Goal: Task Accomplishment & Management: Complete application form

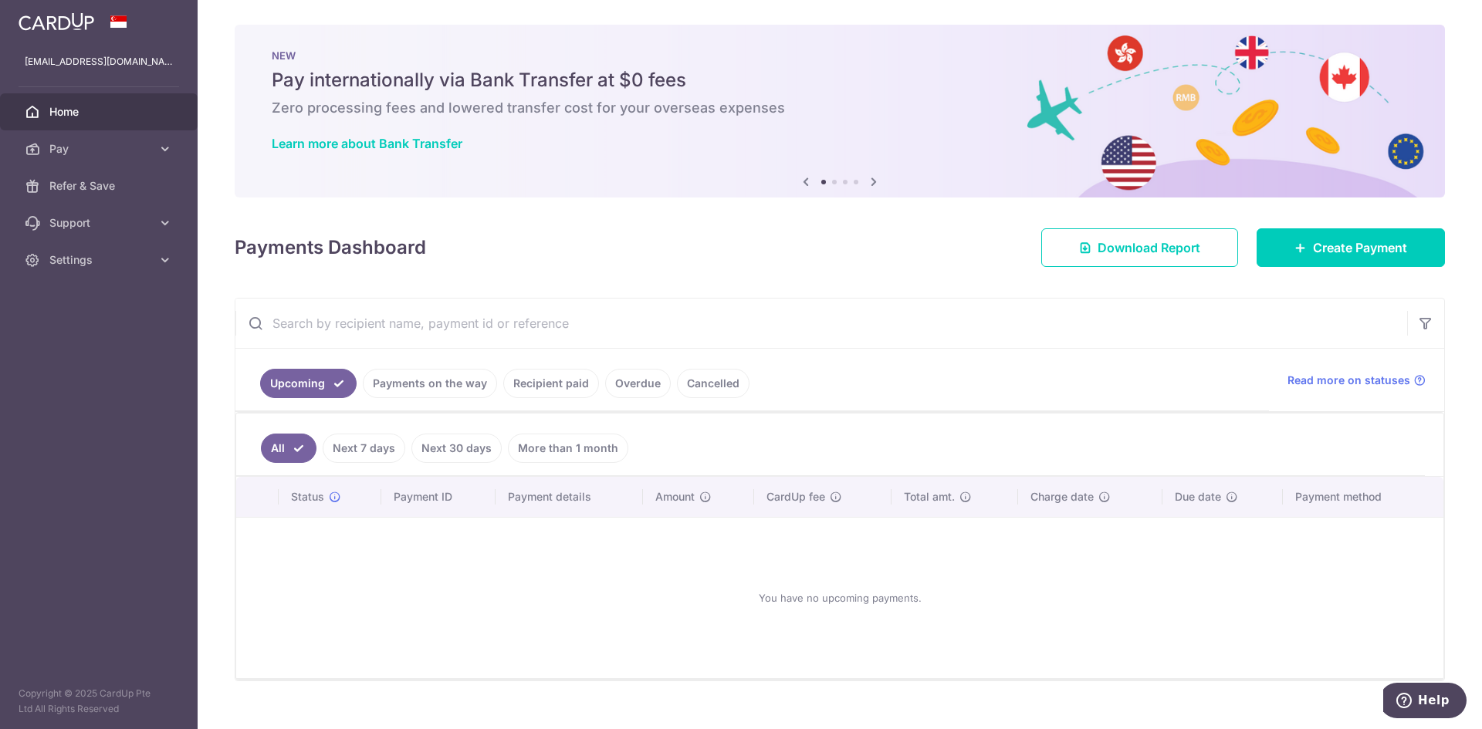
click at [551, 452] on link "More than 1 month" at bounding box center [568, 448] width 120 height 29
click at [550, 386] on link "Recipient paid" at bounding box center [551, 383] width 96 height 29
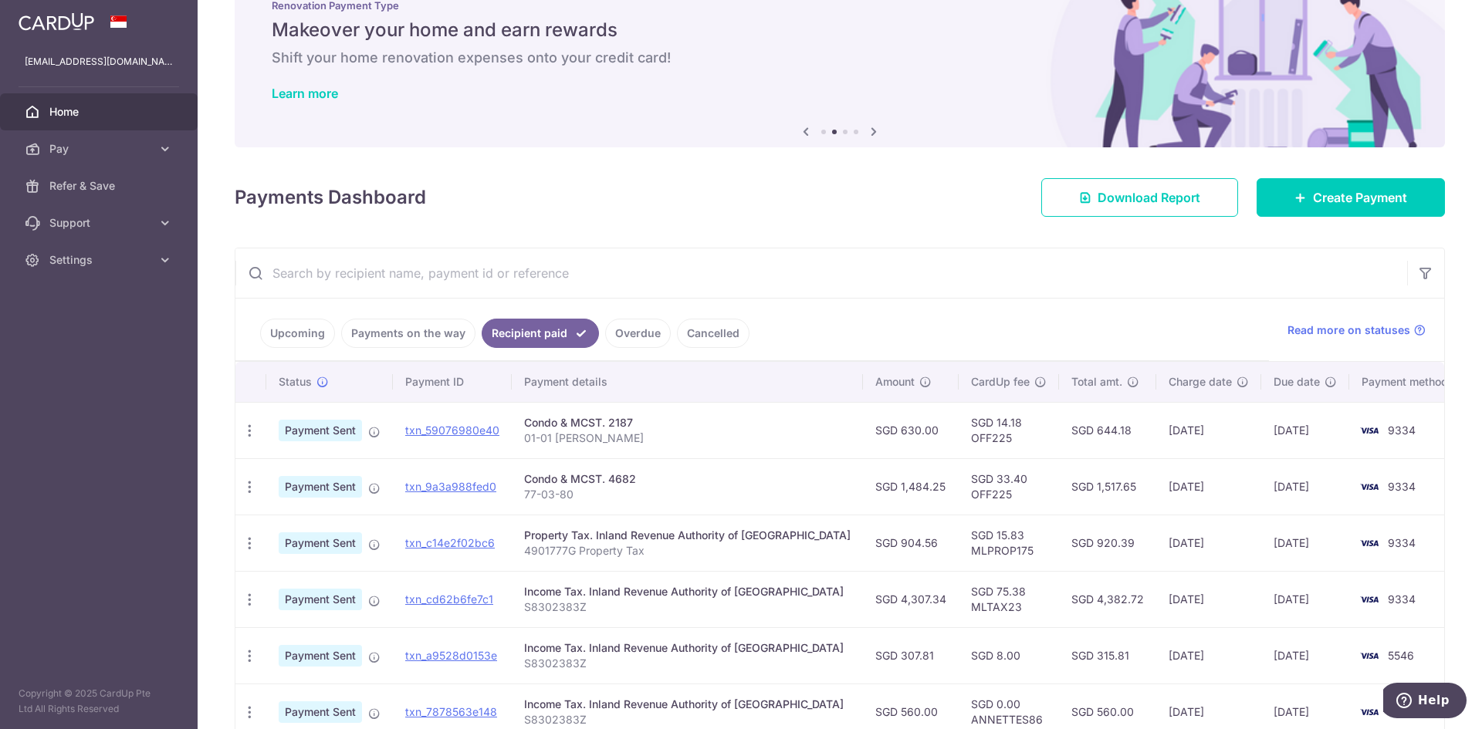
scroll to position [77, 0]
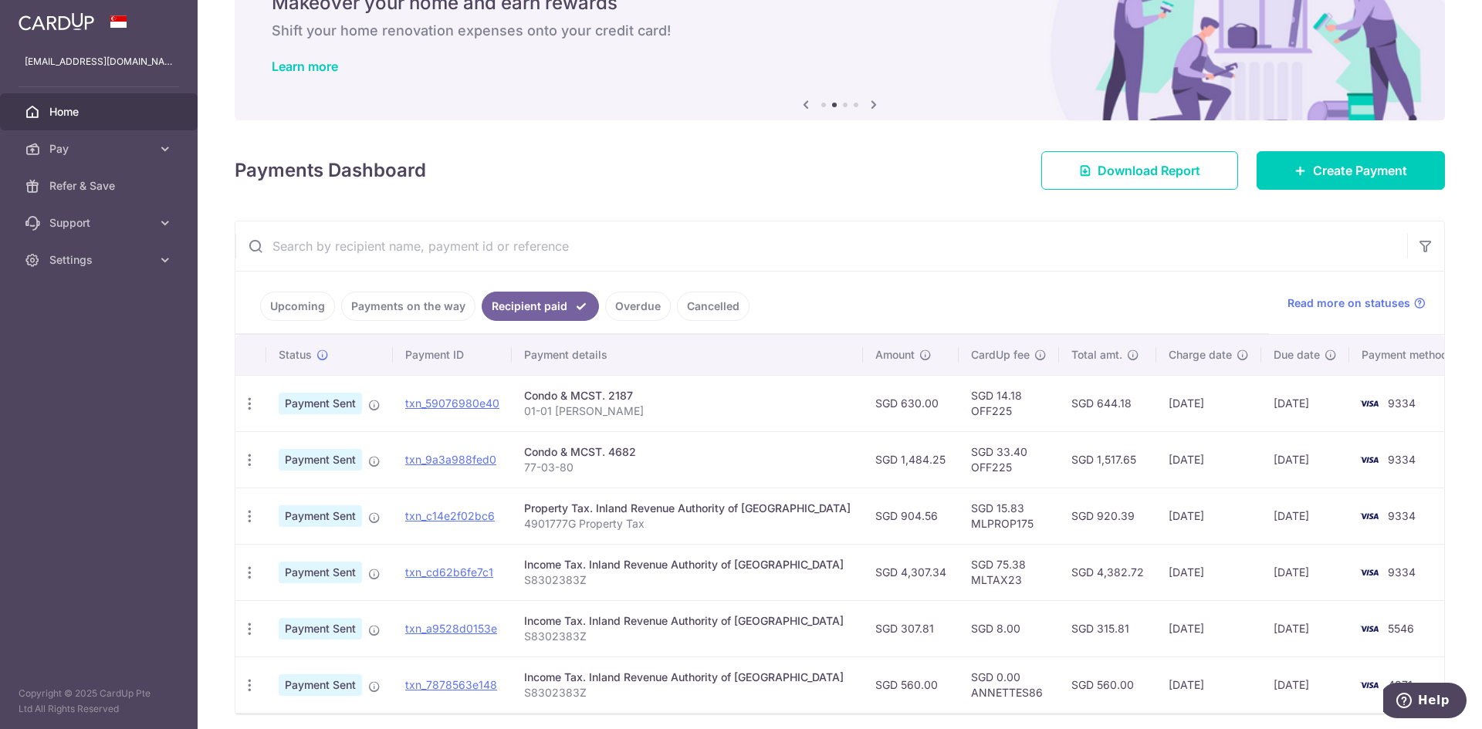
click at [961, 467] on td "SGD 33.40 OFF225" at bounding box center [1009, 459] width 100 height 56
copy td "OFF225"
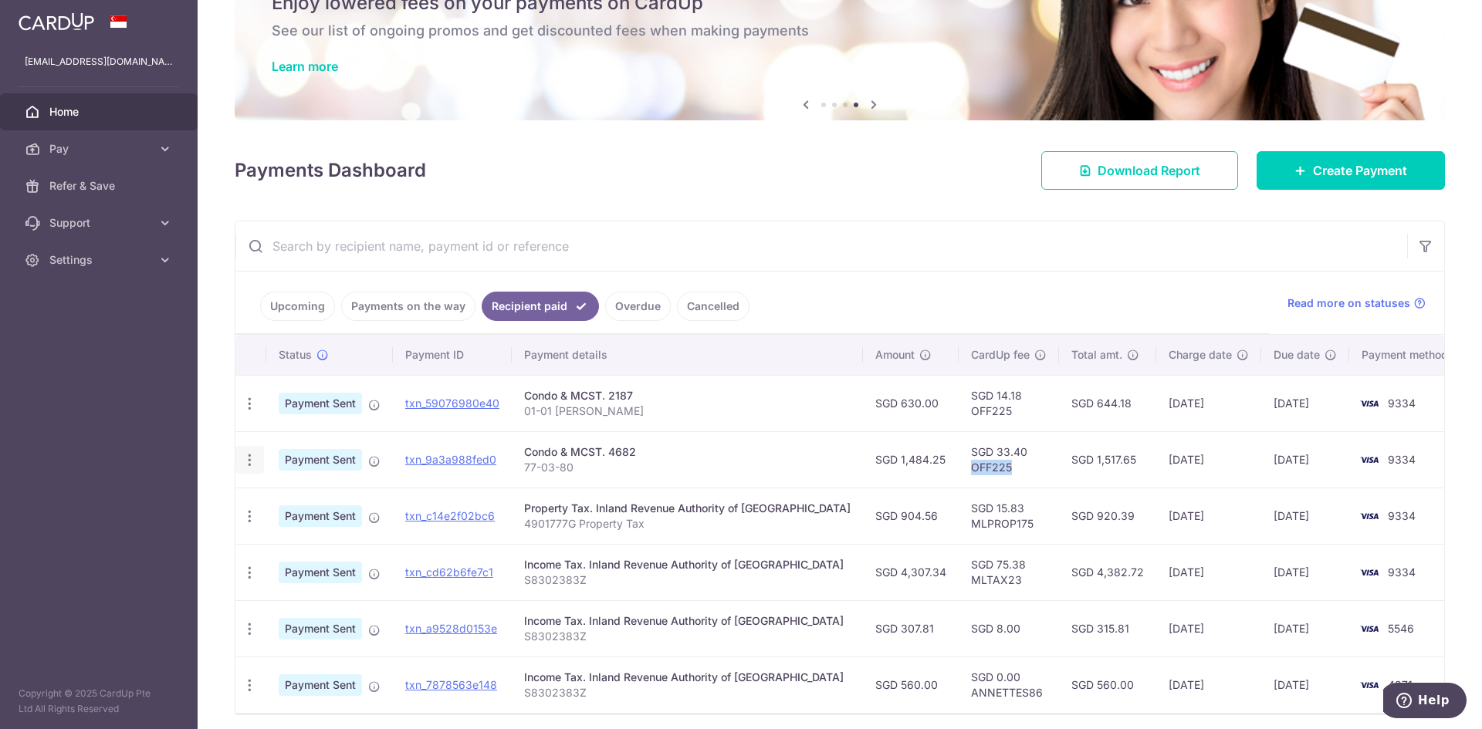
click at [250, 462] on icon "button" at bounding box center [250, 460] width 16 height 16
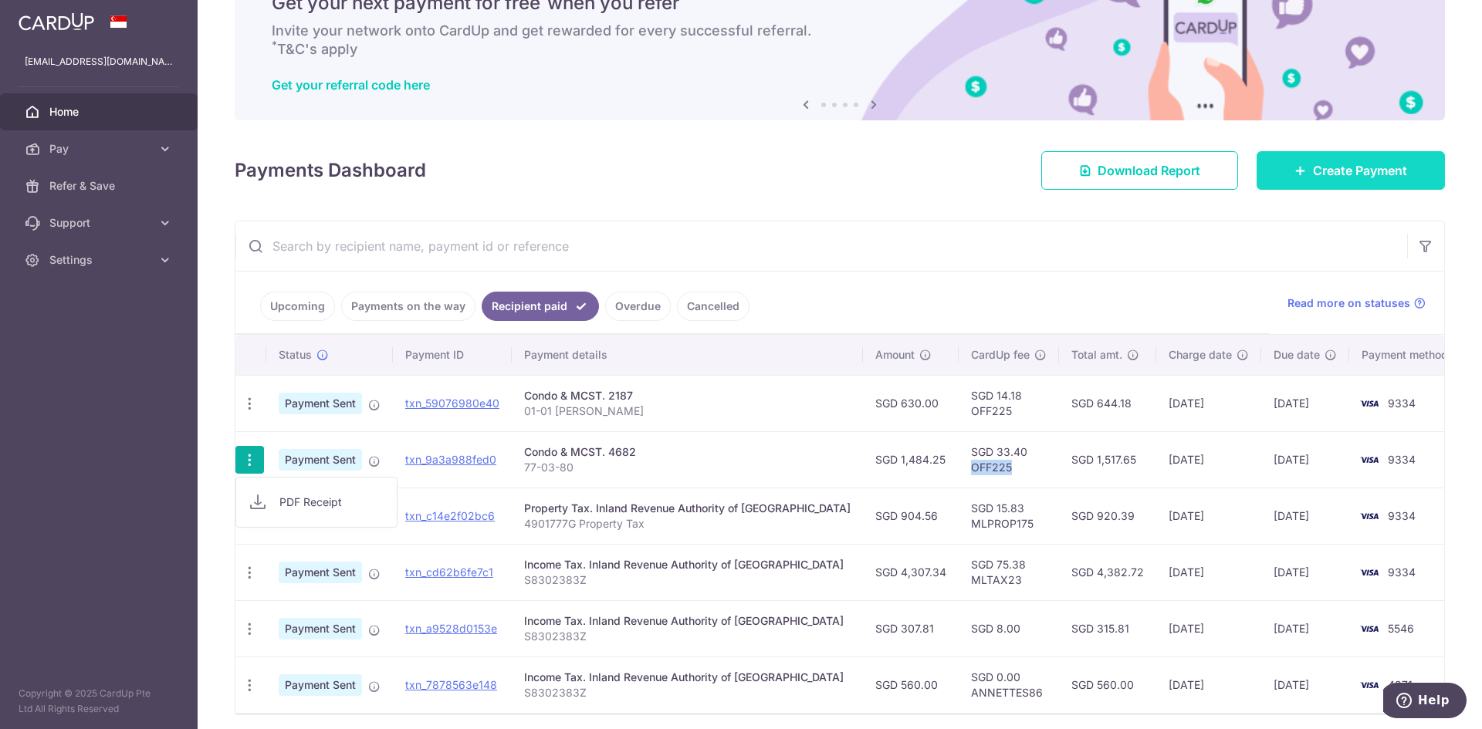
click at [1350, 178] on span "Create Payment" at bounding box center [1360, 170] width 94 height 19
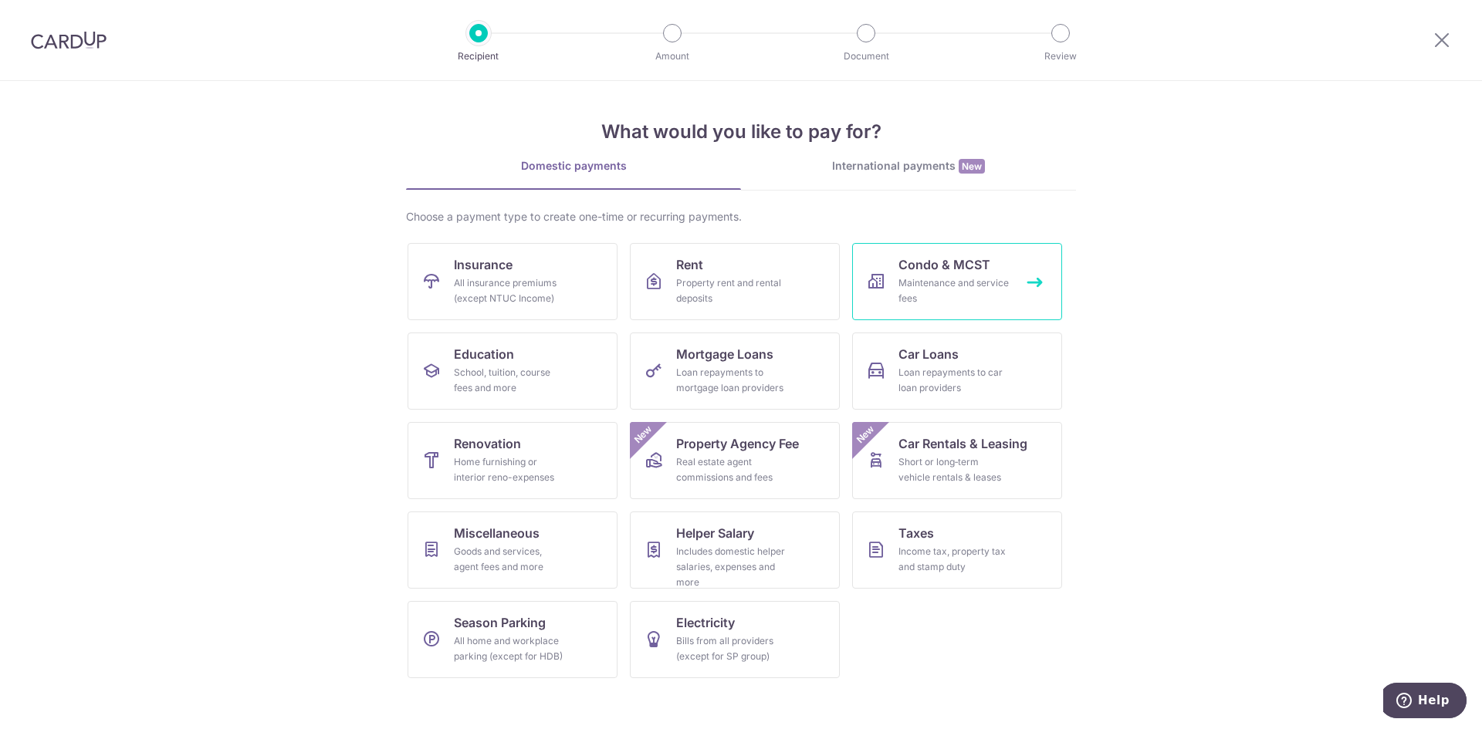
click at [960, 282] on div "Maintenance and service fees" at bounding box center [953, 291] width 111 height 31
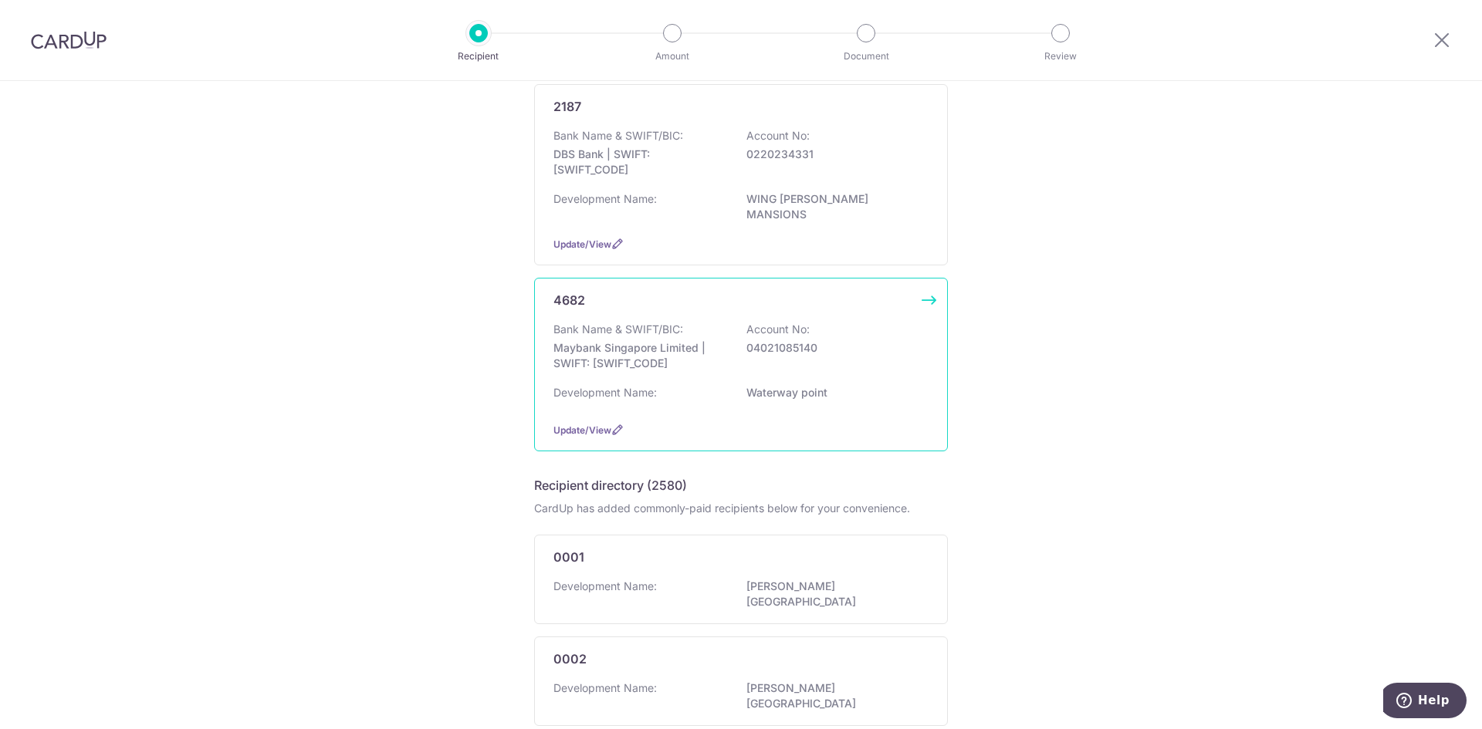
scroll to position [77, 0]
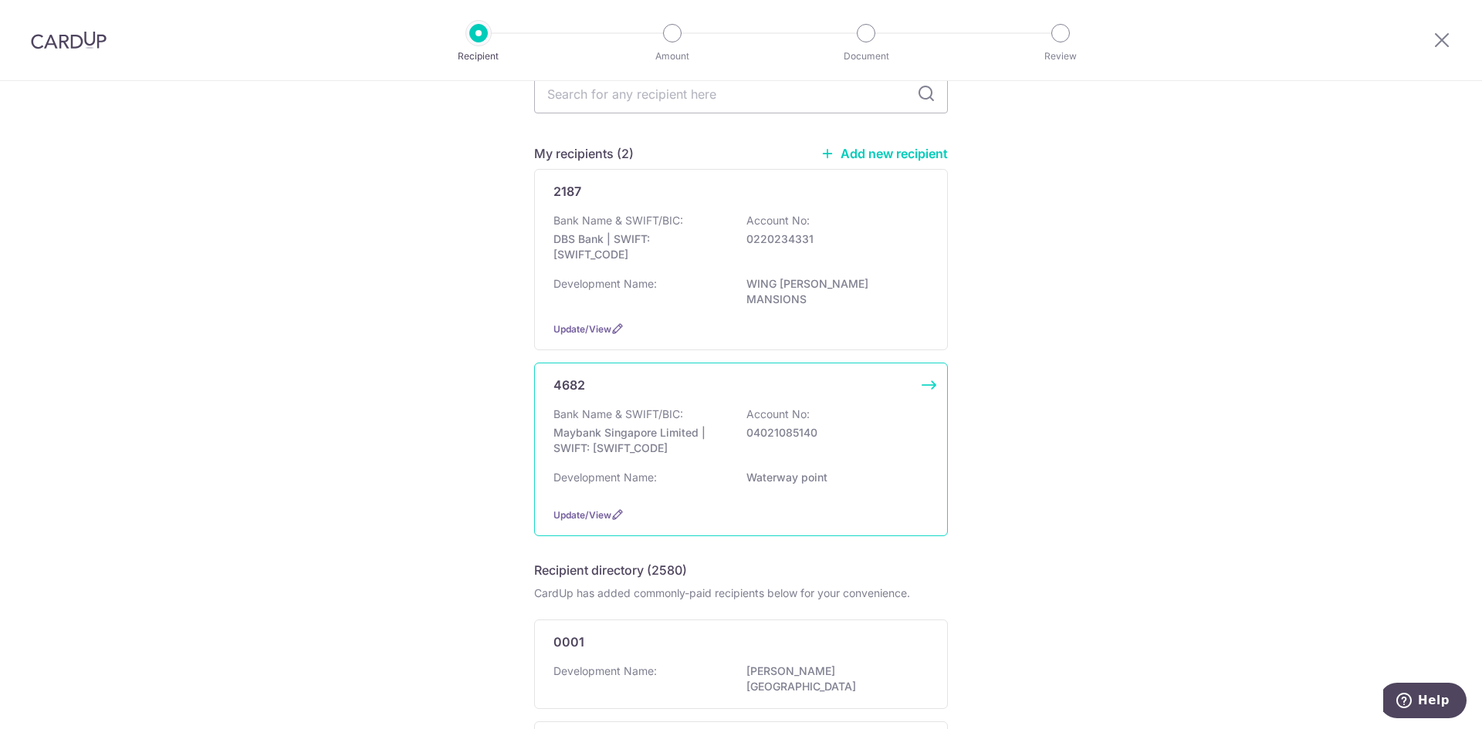
click at [732, 431] on div "Bank Name & SWIFT/BIC: Maybank Singapore Limited | SWIFT: MBBESGS2XXX Account N…" at bounding box center [740, 435] width 375 height 57
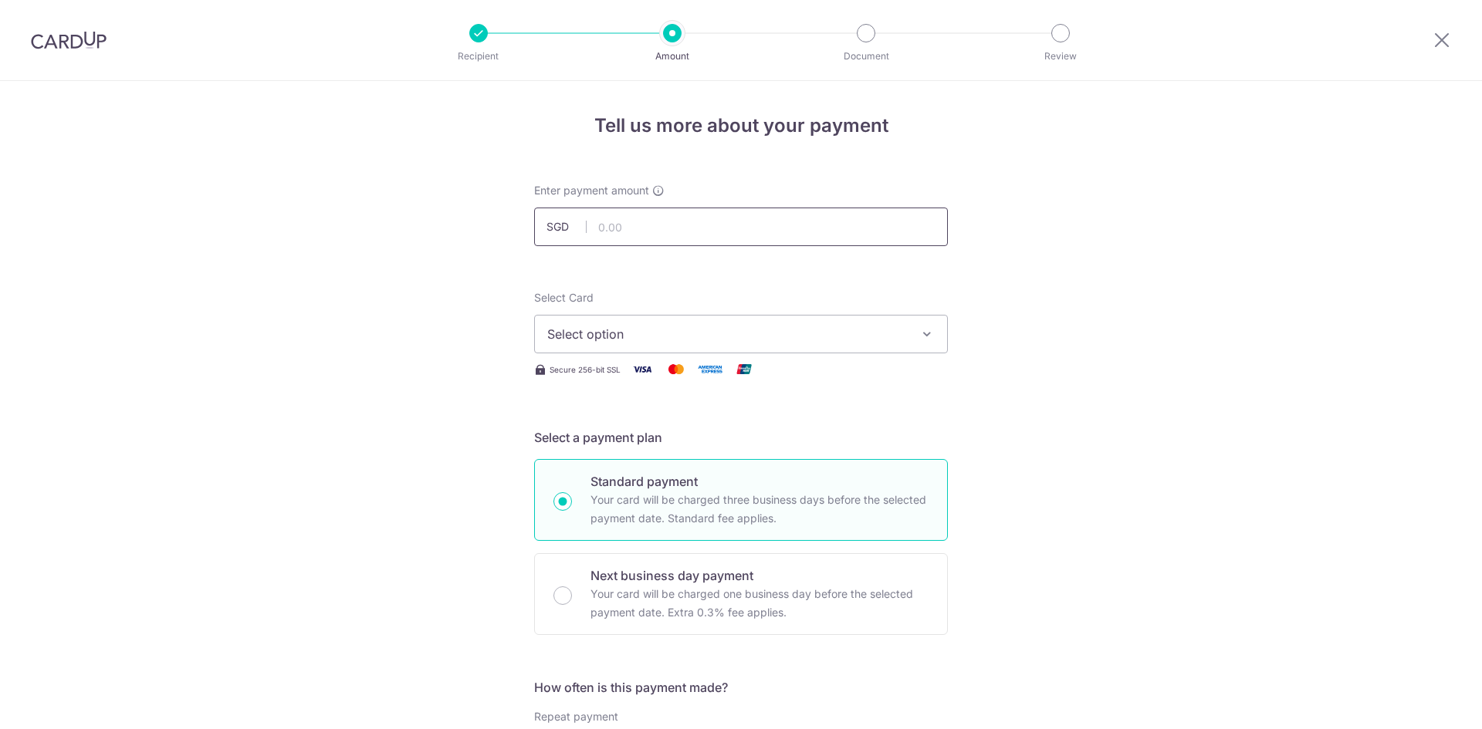
click at [649, 229] on input "text" at bounding box center [741, 227] width 414 height 39
type input "1,484.25"
click at [597, 335] on span "Select option" at bounding box center [727, 334] width 360 height 19
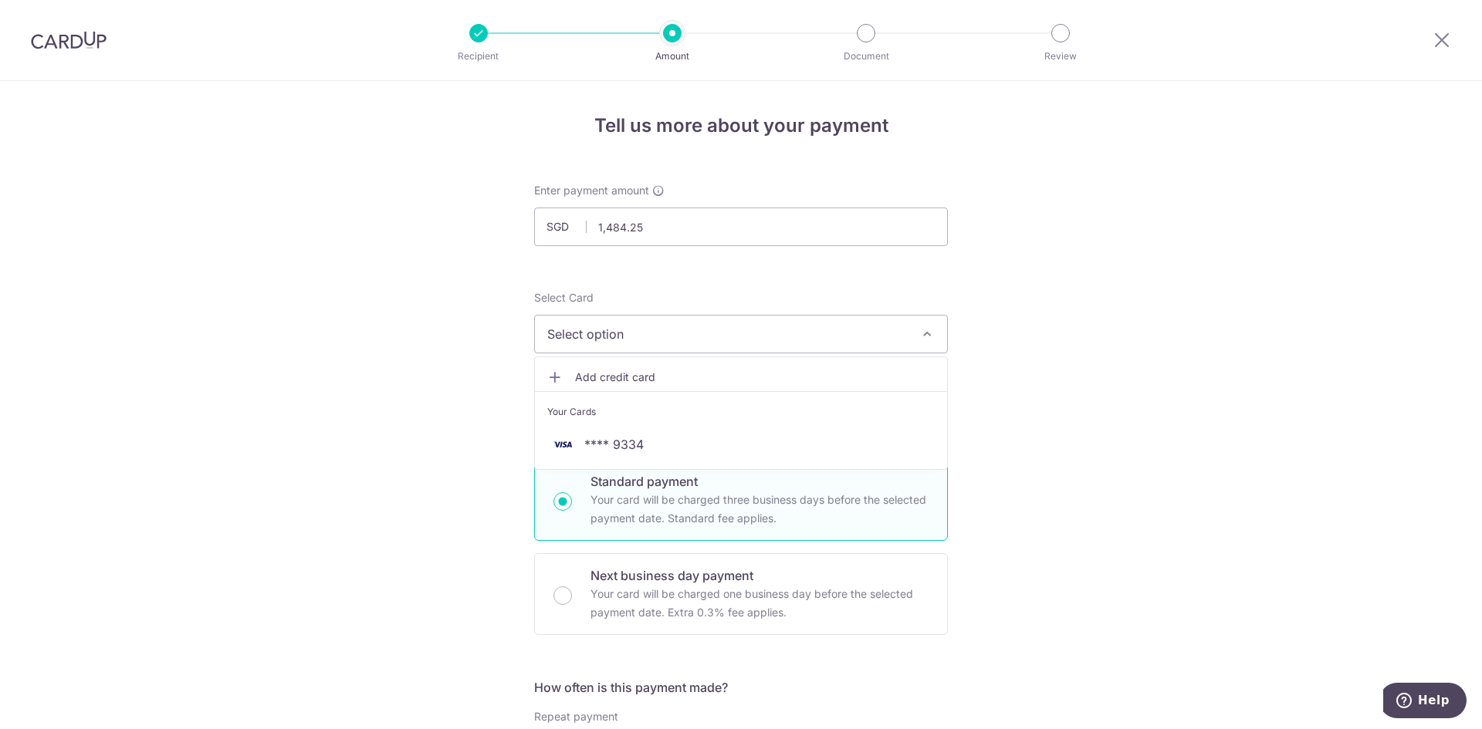
click at [905, 337] on button "Select option" at bounding box center [741, 334] width 414 height 39
click at [929, 340] on icon "button" at bounding box center [926, 333] width 15 height 15
click at [648, 442] on span "**** 9334" at bounding box center [740, 444] width 387 height 19
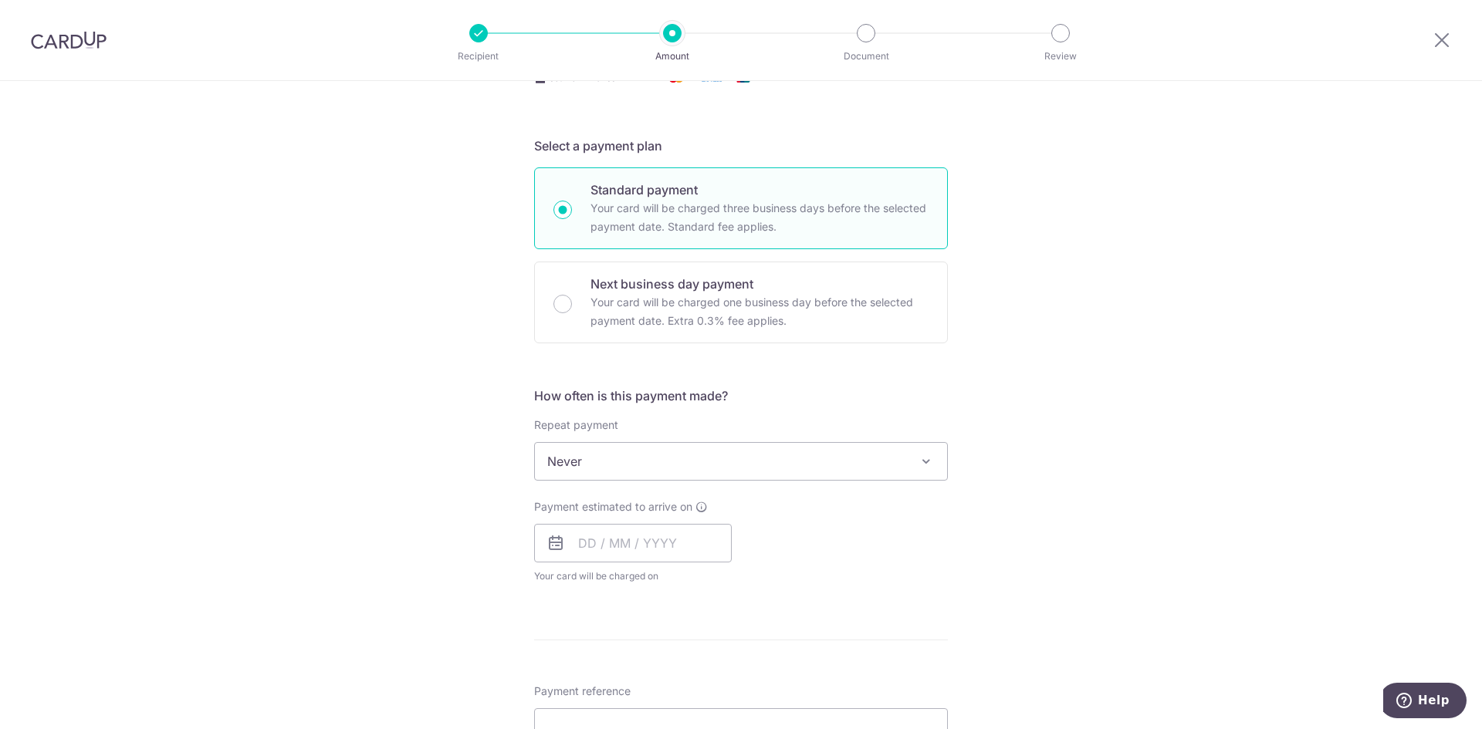
scroll to position [309, 0]
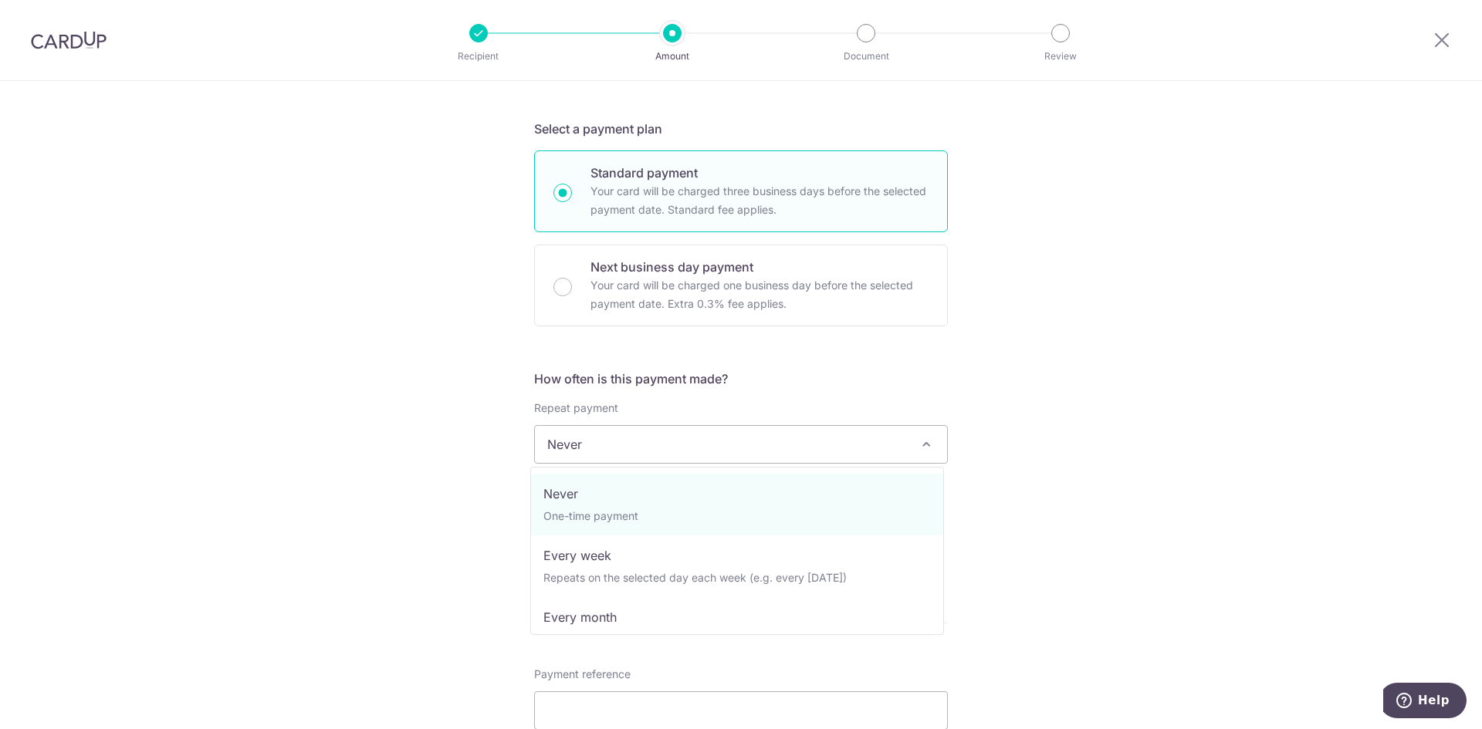
click at [816, 446] on span "Never" at bounding box center [741, 444] width 412 height 37
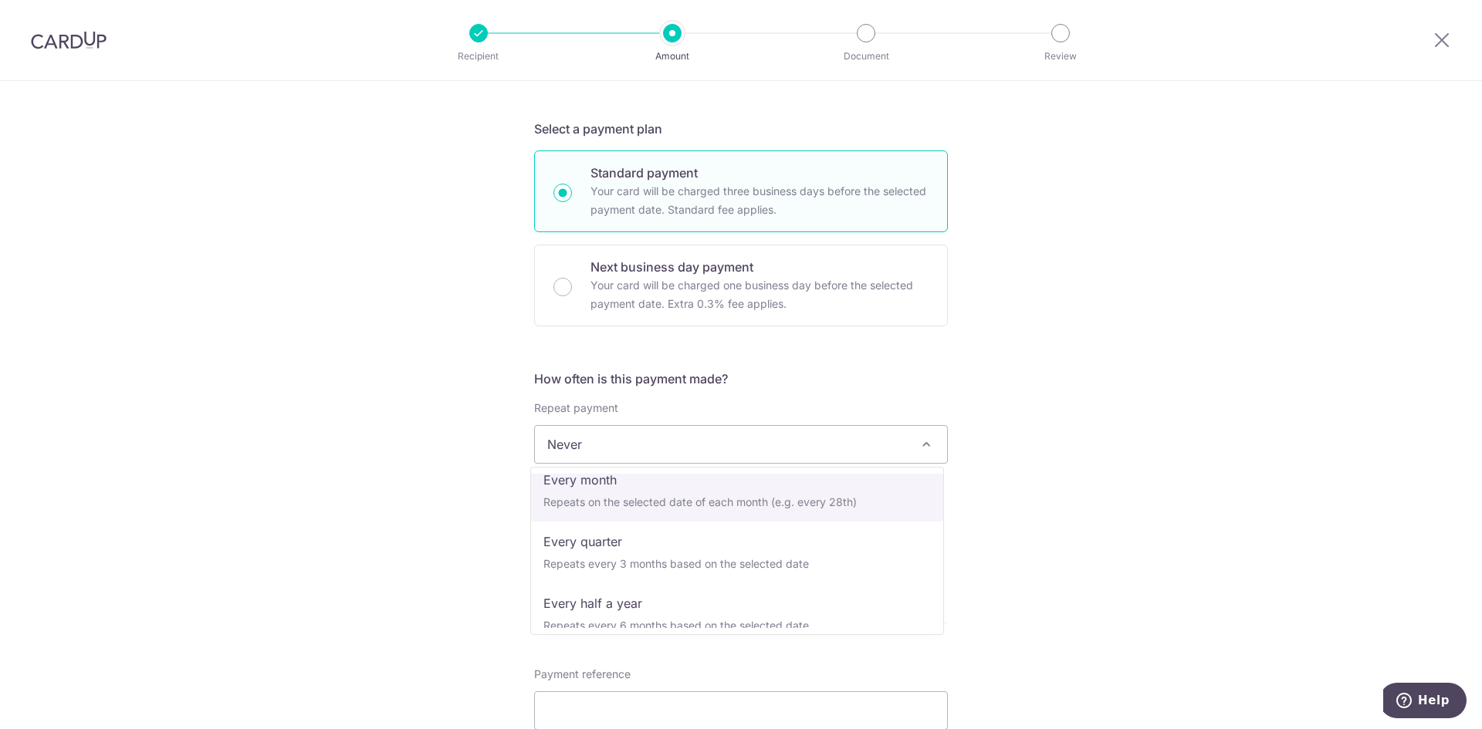
scroll to position [154, 0]
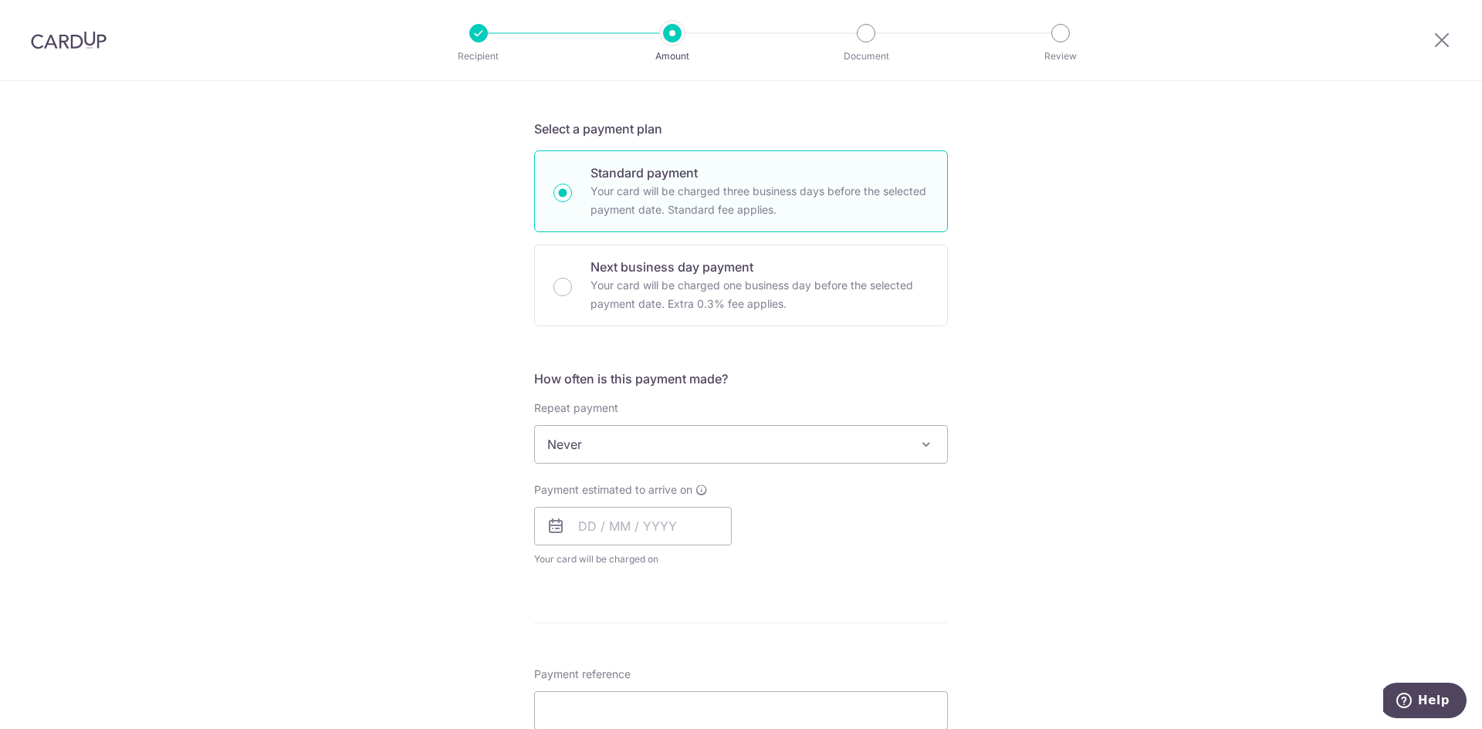
click at [1147, 510] on div "Tell us more about your payment Enter payment amount SGD 1,484.25 1484.25 Selec…" at bounding box center [741, 470] width 1482 height 1396
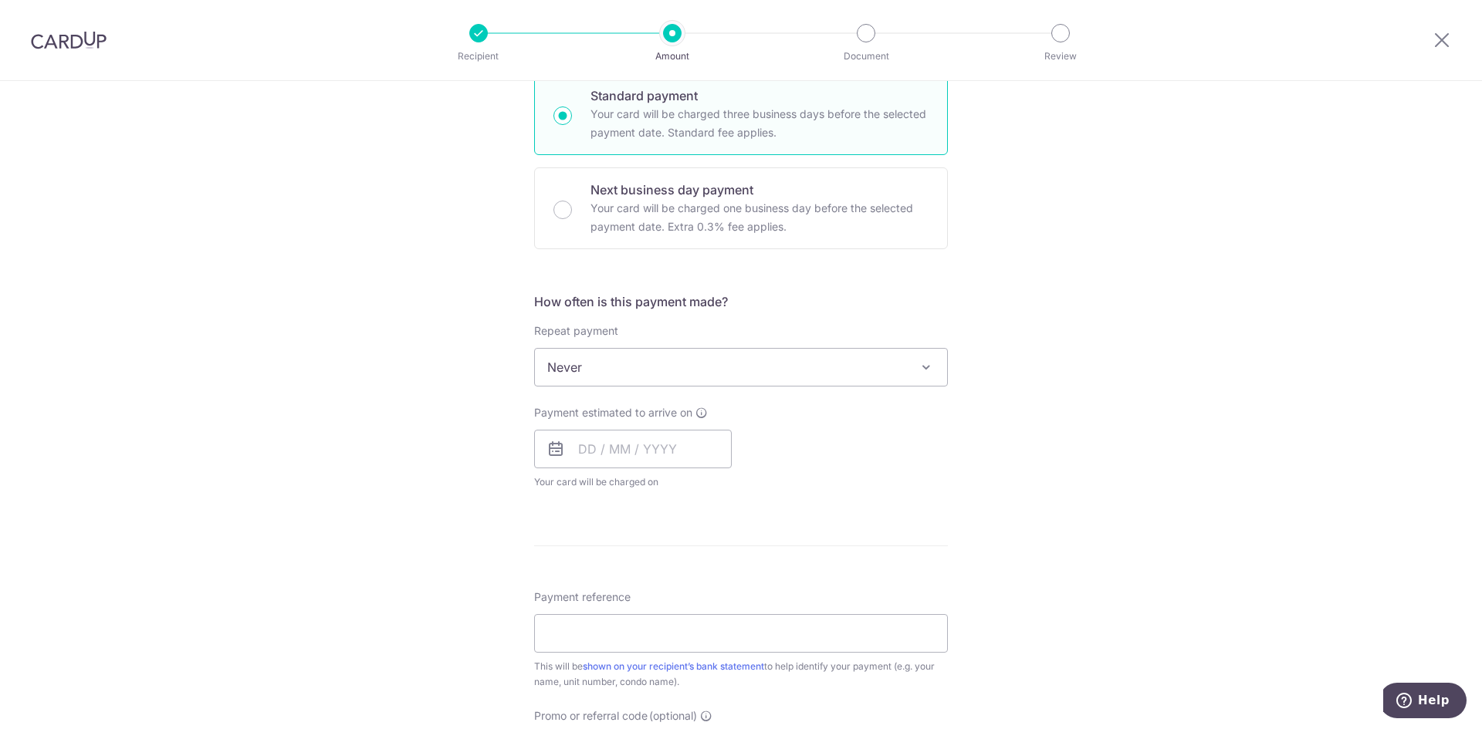
scroll to position [463, 0]
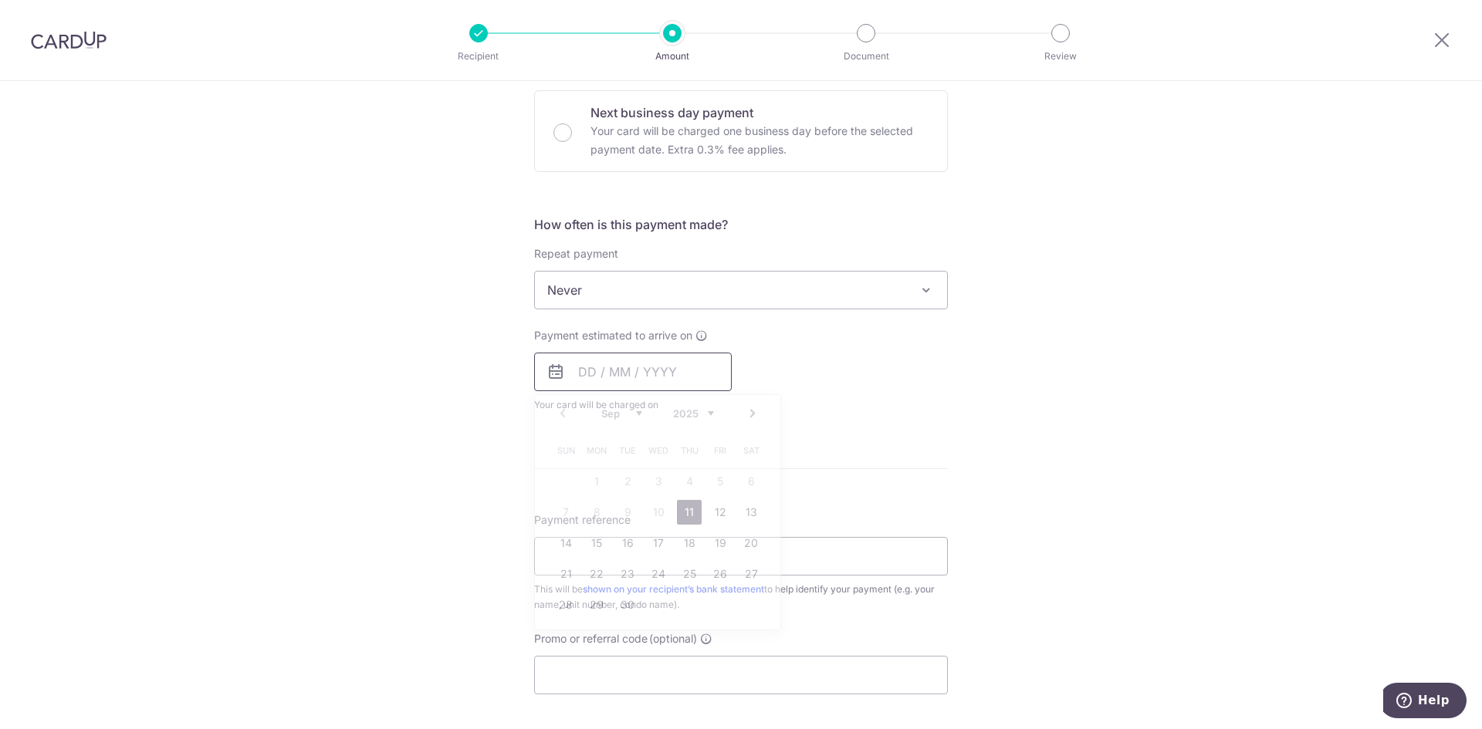
click at [579, 368] on input "text" at bounding box center [633, 372] width 198 height 39
click at [684, 512] on link "11" at bounding box center [689, 512] width 25 height 25
type input "[DATE]"
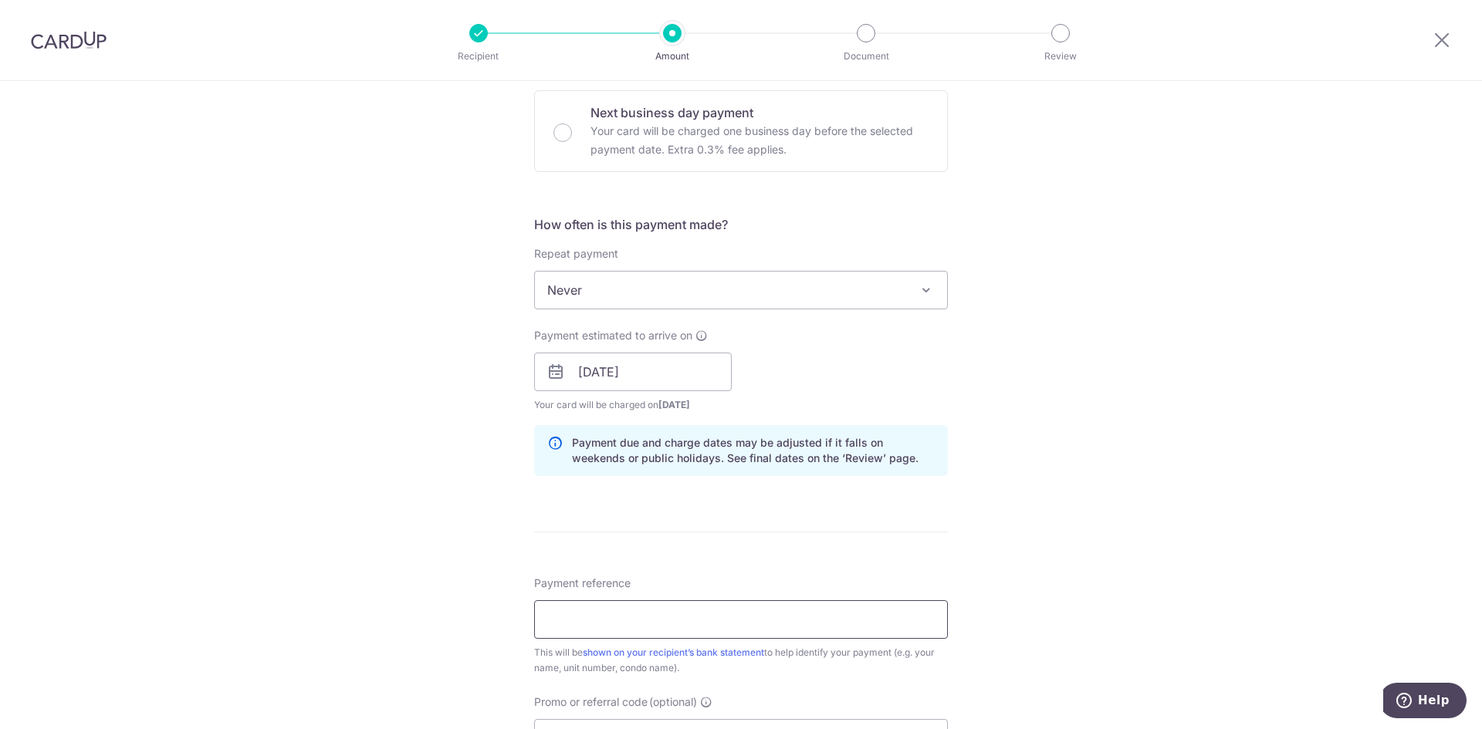
click at [628, 611] on input "Payment reference" at bounding box center [741, 619] width 414 height 39
type input "3"
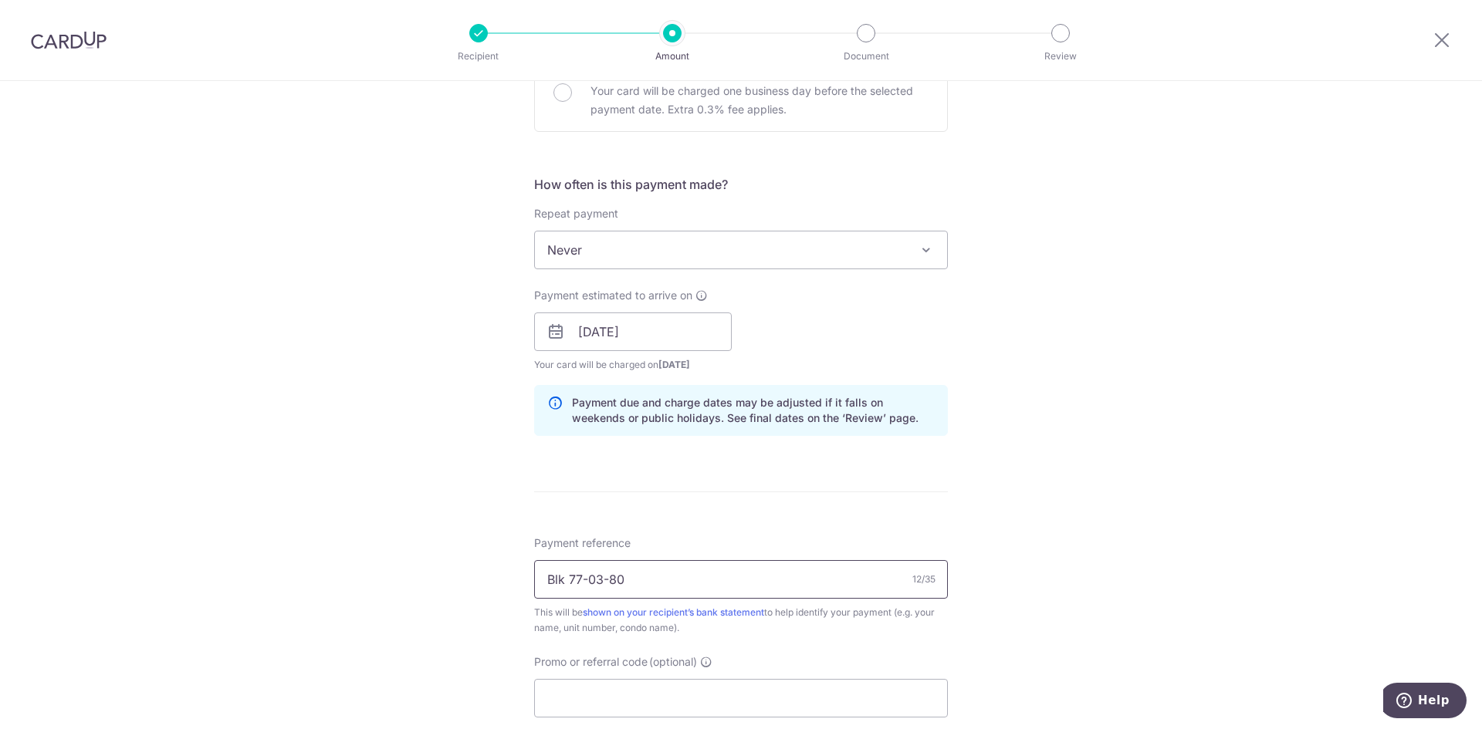
scroll to position [540, 0]
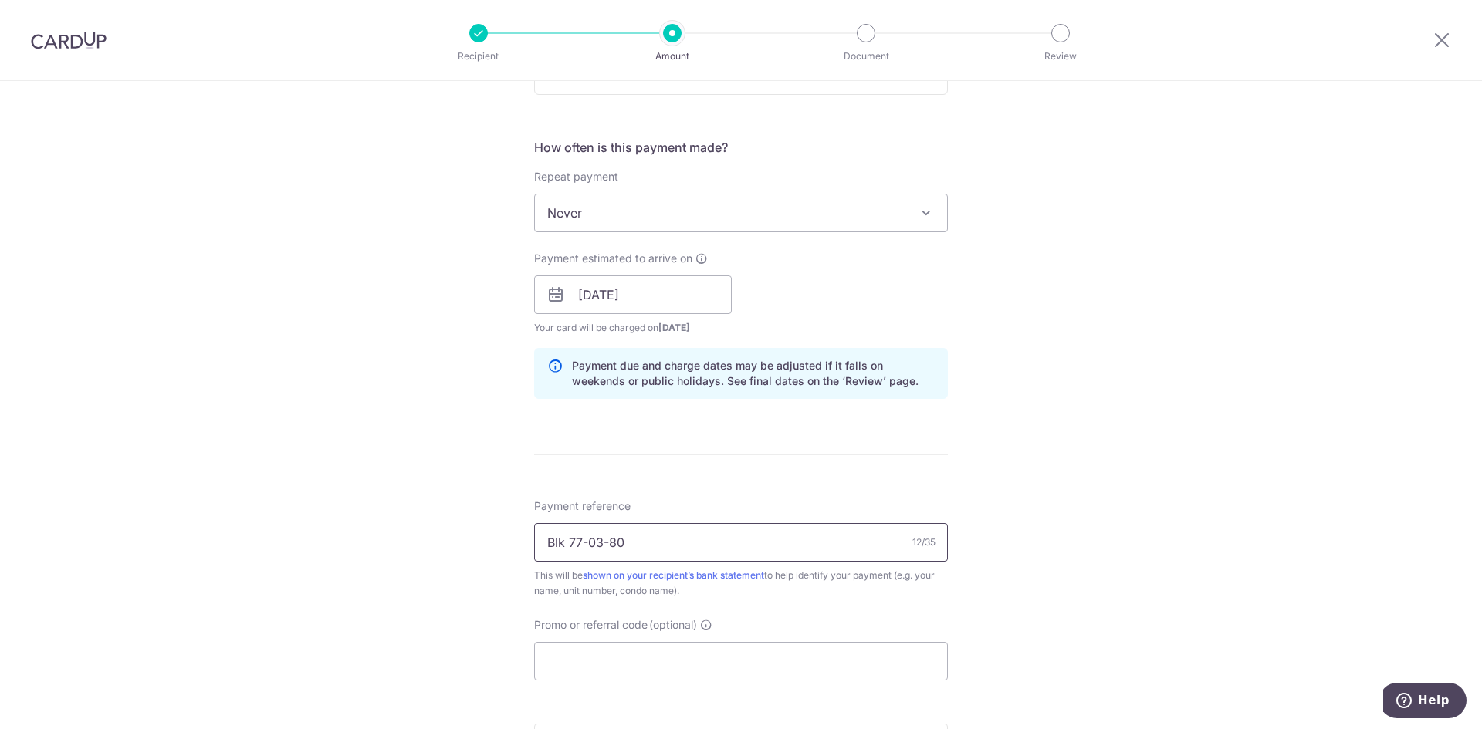
type input "Blk 77-03-80"
click at [359, 556] on div "Tell us more about your payment Enter payment amount SGD 1,484.25 1484.25 Selec…" at bounding box center [741, 270] width 1482 height 1459
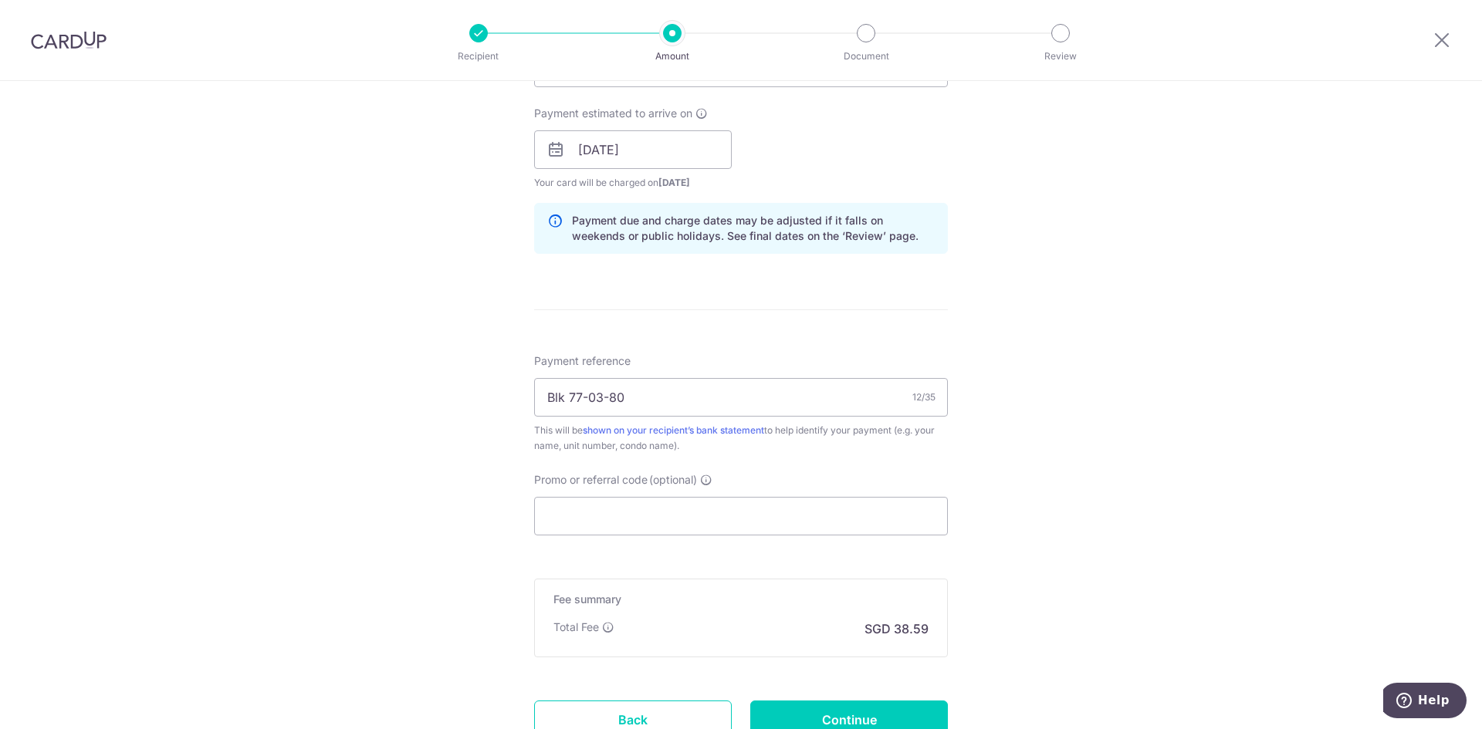
scroll to position [695, 0]
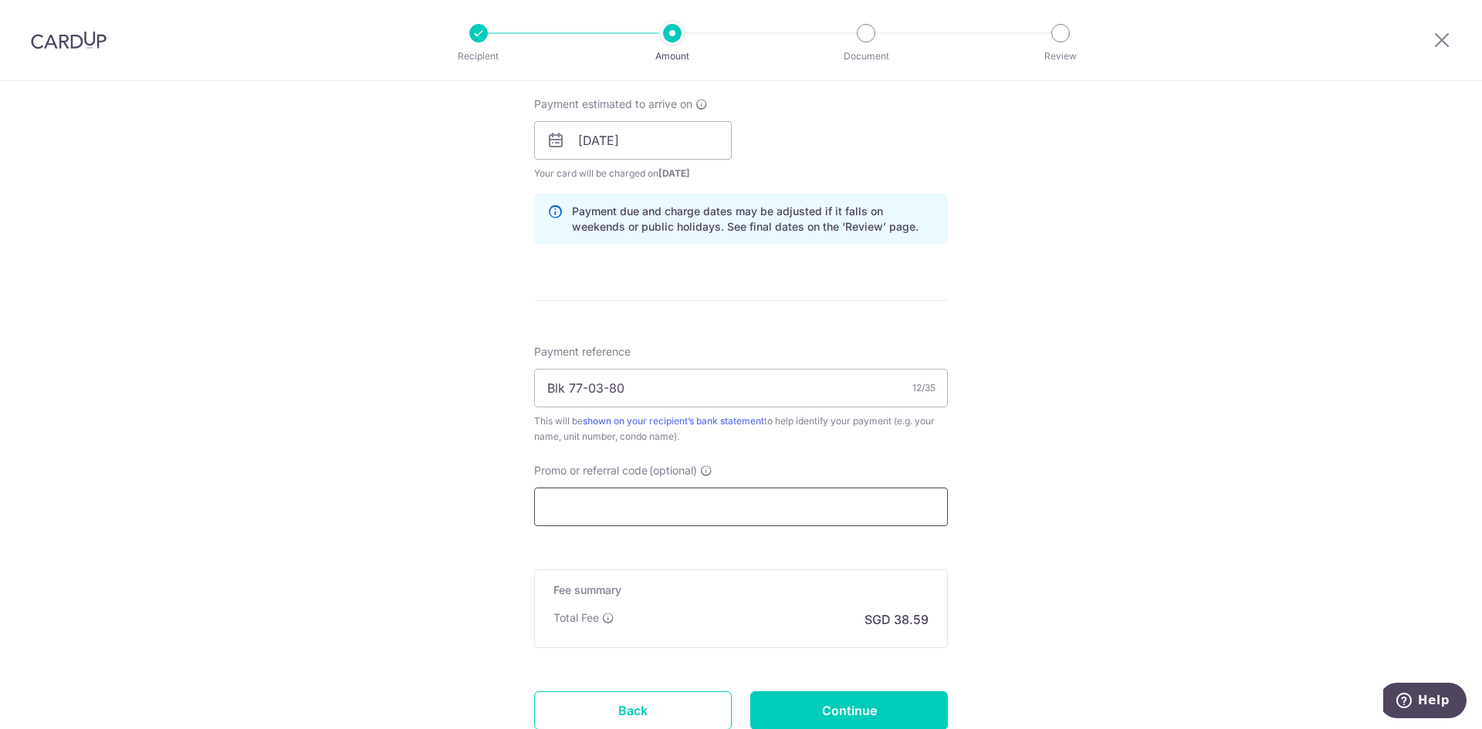
click at [577, 508] on input "Promo or referral code (optional)" at bounding box center [741, 507] width 414 height 39
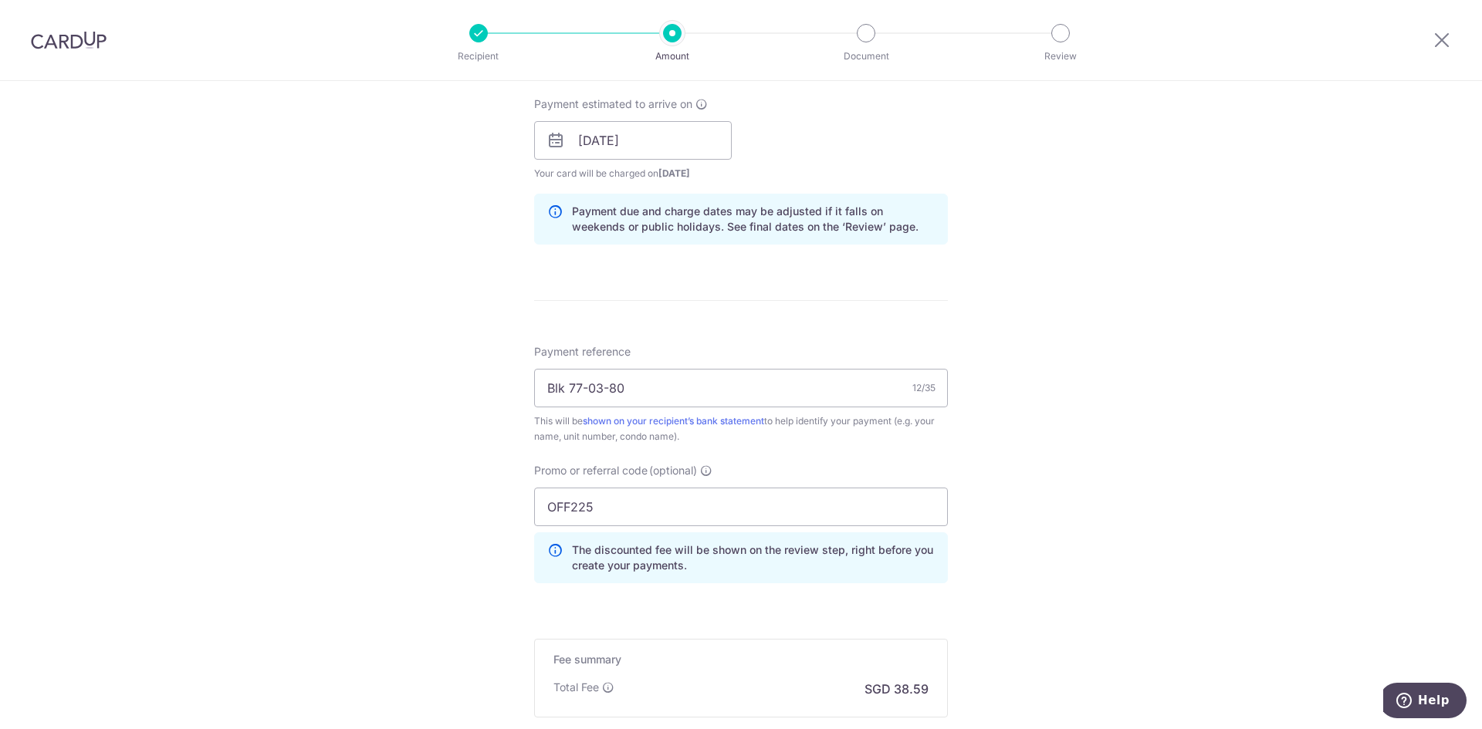
click at [387, 543] on div "Tell us more about your payment Enter payment amount SGD 1,484.25 1484.25 Selec…" at bounding box center [741, 150] width 1482 height 1529
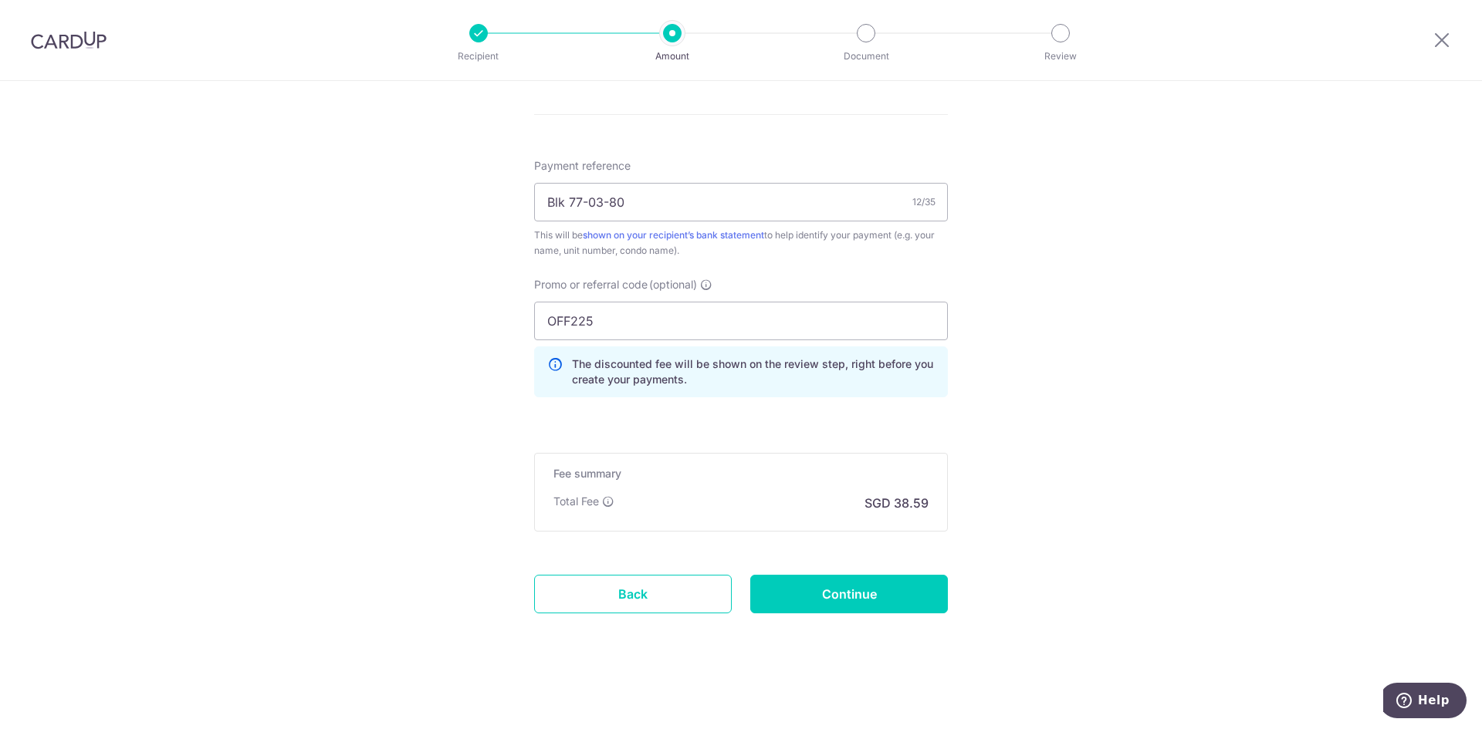
scroll to position [803, 0]
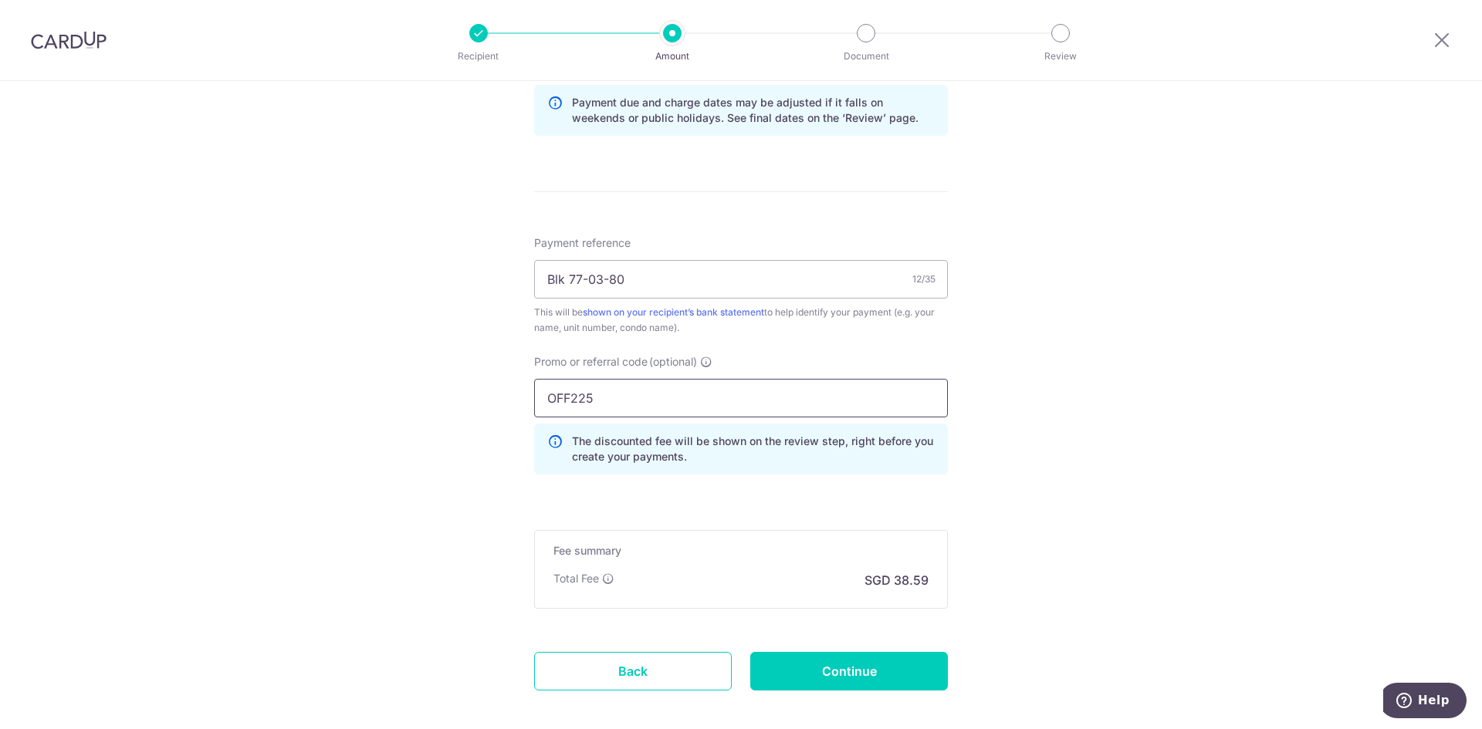
drag, startPoint x: 611, startPoint y: 405, endPoint x: 435, endPoint y: 394, distance: 176.3
click at [436, 394] on div "Tell us more about your payment Enter payment amount SGD 1,484.25 1484.25 Selec…" at bounding box center [741, 42] width 1482 height 1529
paste input "RENO25ONE"
type input "RENO25ONE"
click at [797, 667] on input "Continue" at bounding box center [849, 671] width 198 height 39
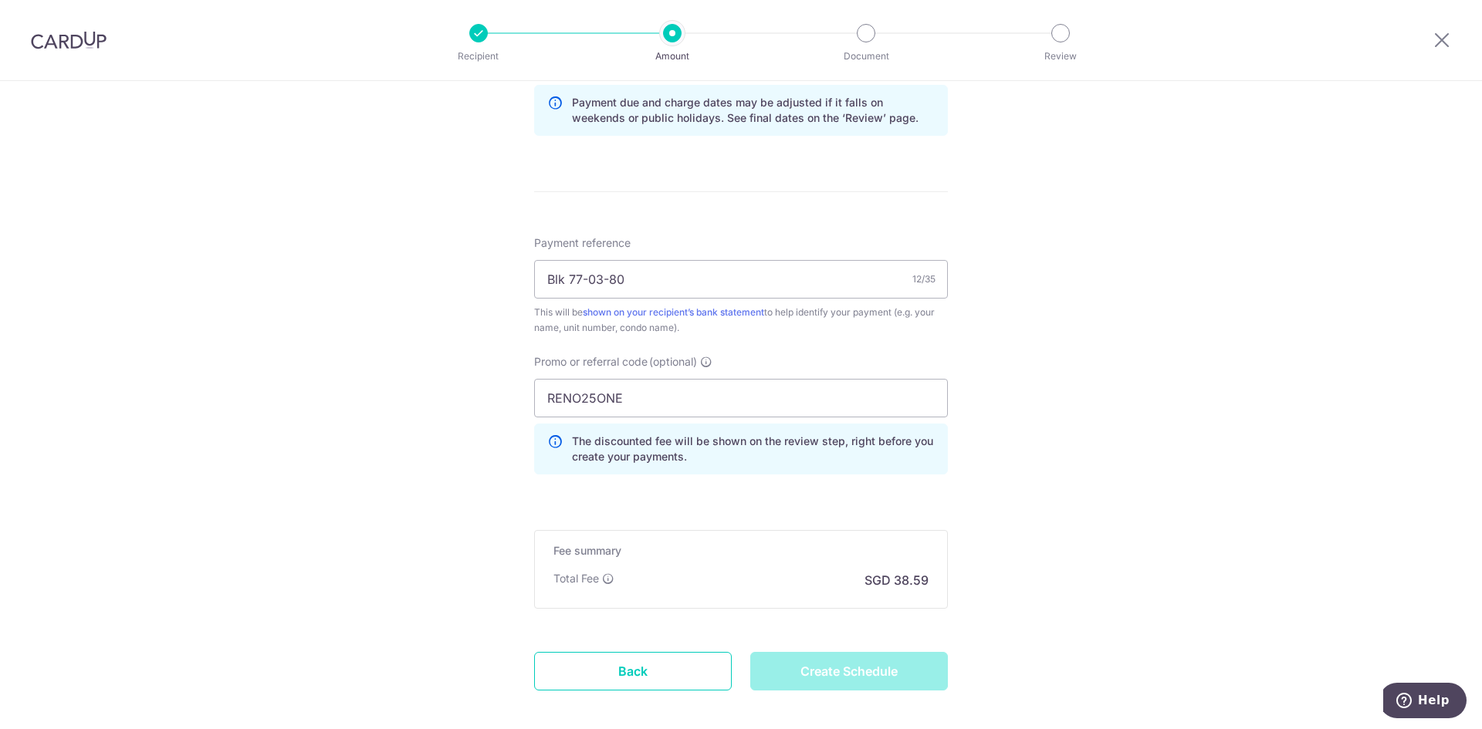
type input "Create Schedule"
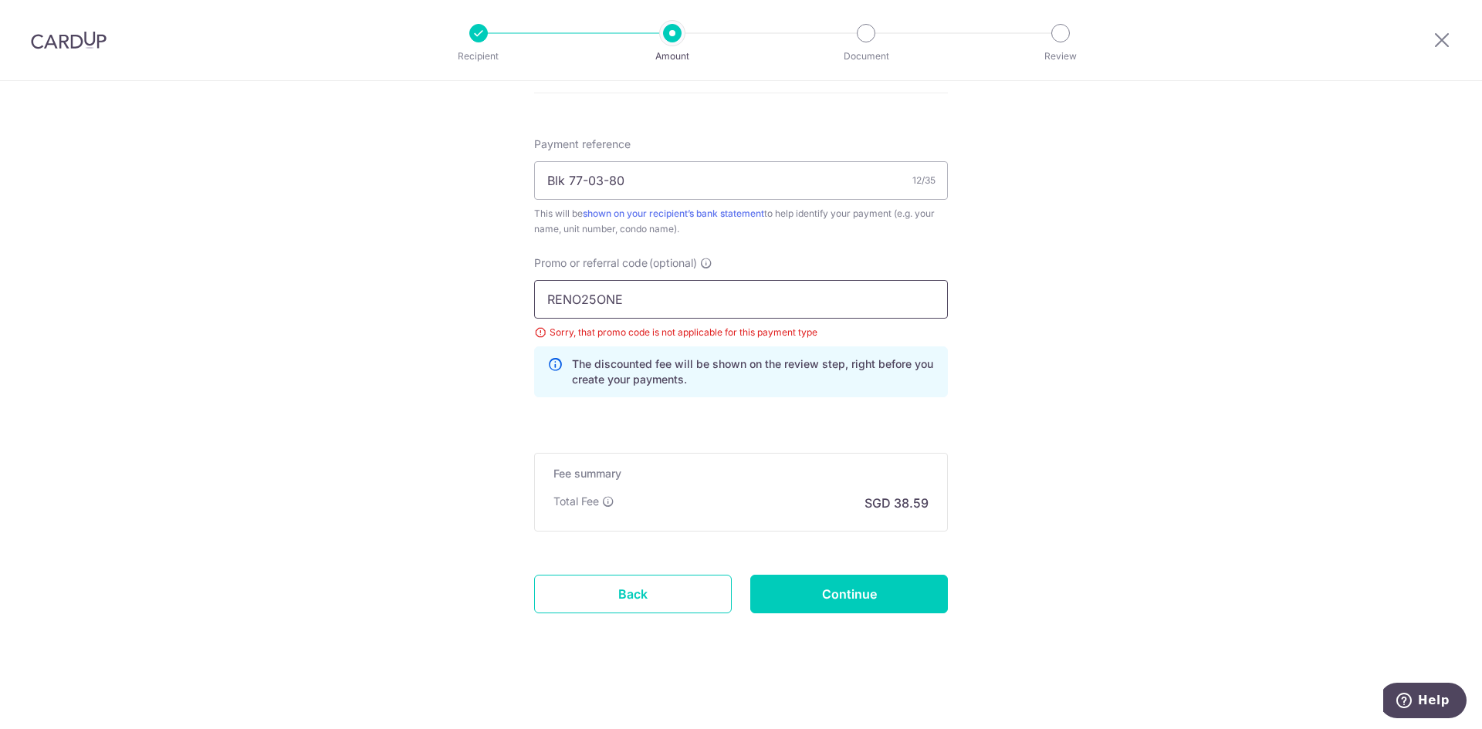
drag, startPoint x: 627, startPoint y: 299, endPoint x: 569, endPoint y: 323, distance: 63.3
paste input "3HOME25R"
type input "3HOME25R"
click button "Add Card" at bounding box center [0, 0] width 0 height 0
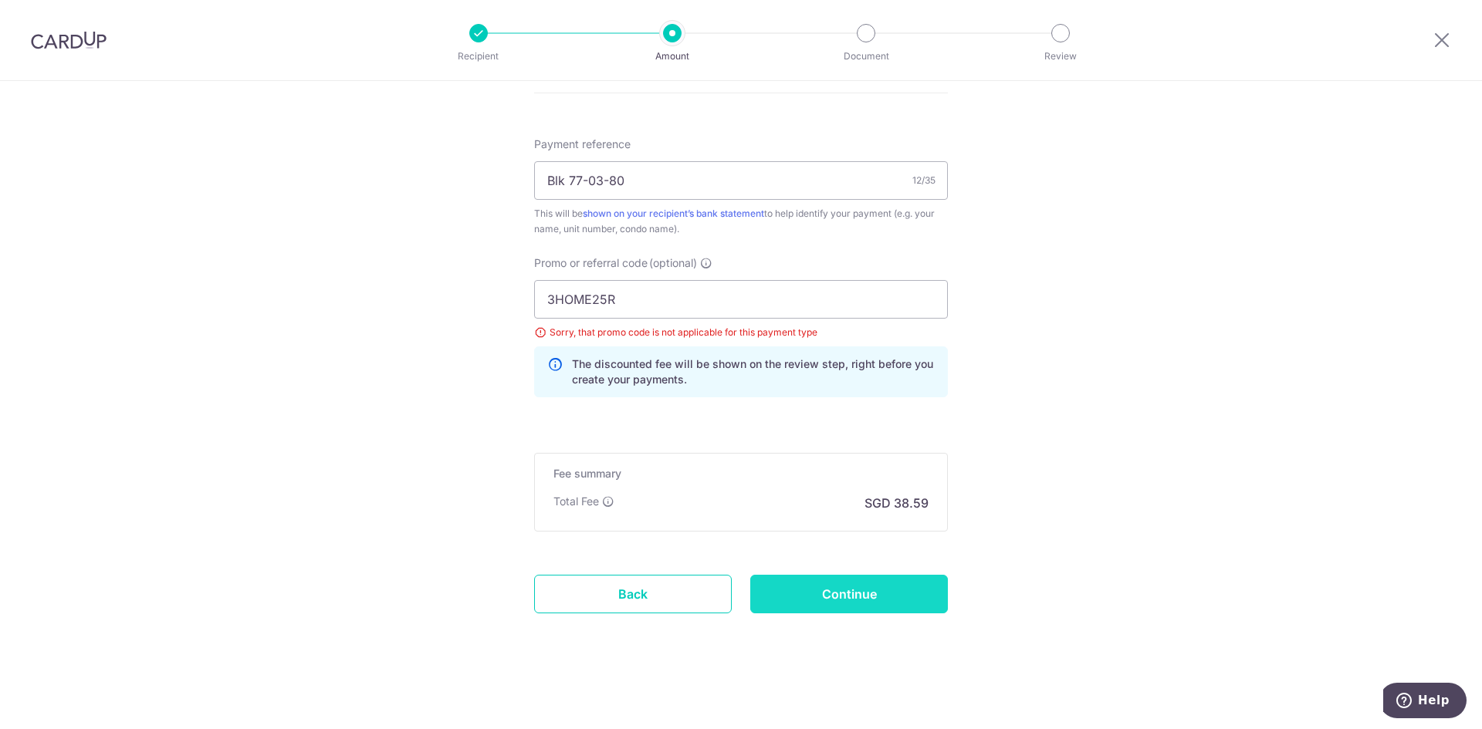
click at [824, 597] on input "Continue" at bounding box center [849, 594] width 198 height 39
type input "Update Schedule"
drag, startPoint x: 638, startPoint y: 305, endPoint x: 460, endPoint y: 306, distance: 177.5
paste input "HISFY"
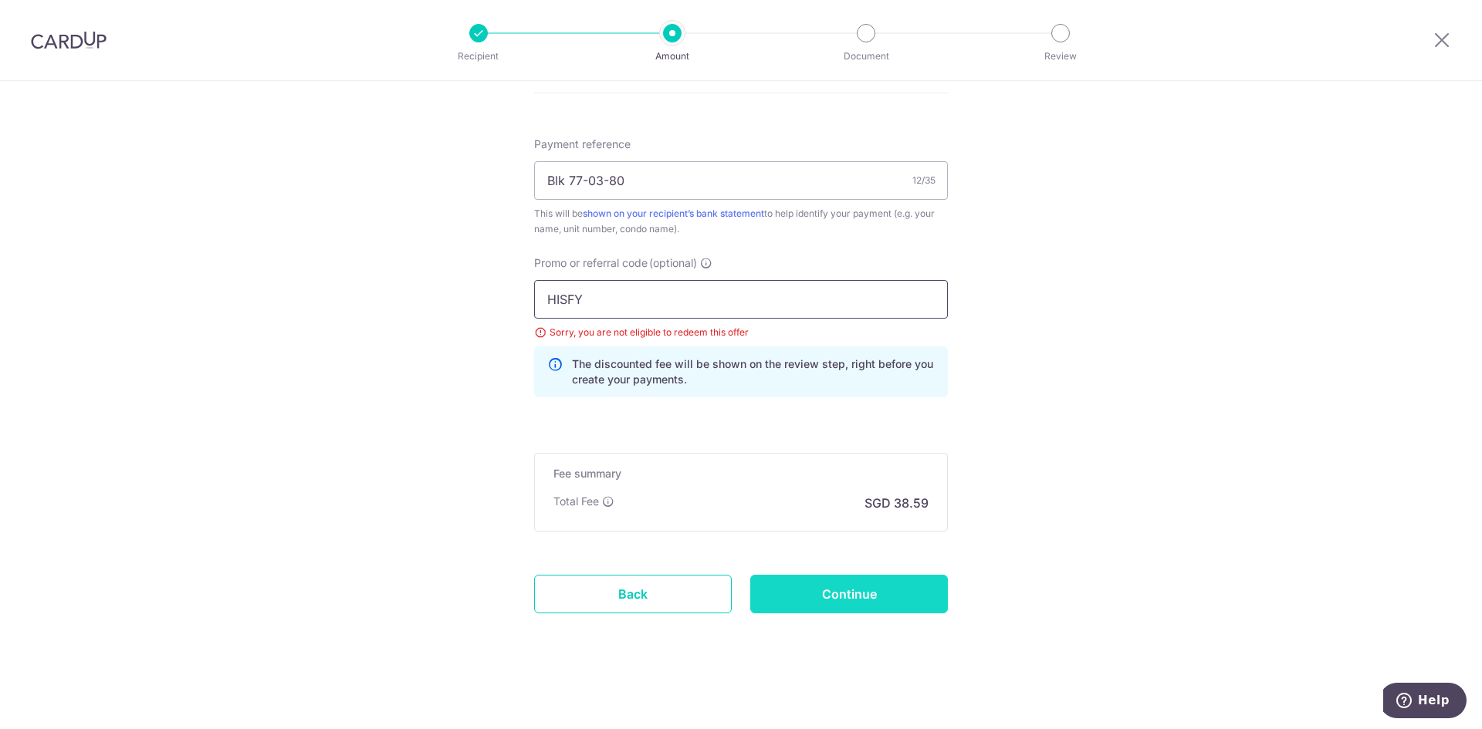
type input "HISFY"
click at [839, 589] on input "Continue" at bounding box center [849, 594] width 198 height 39
type input "Update Schedule"
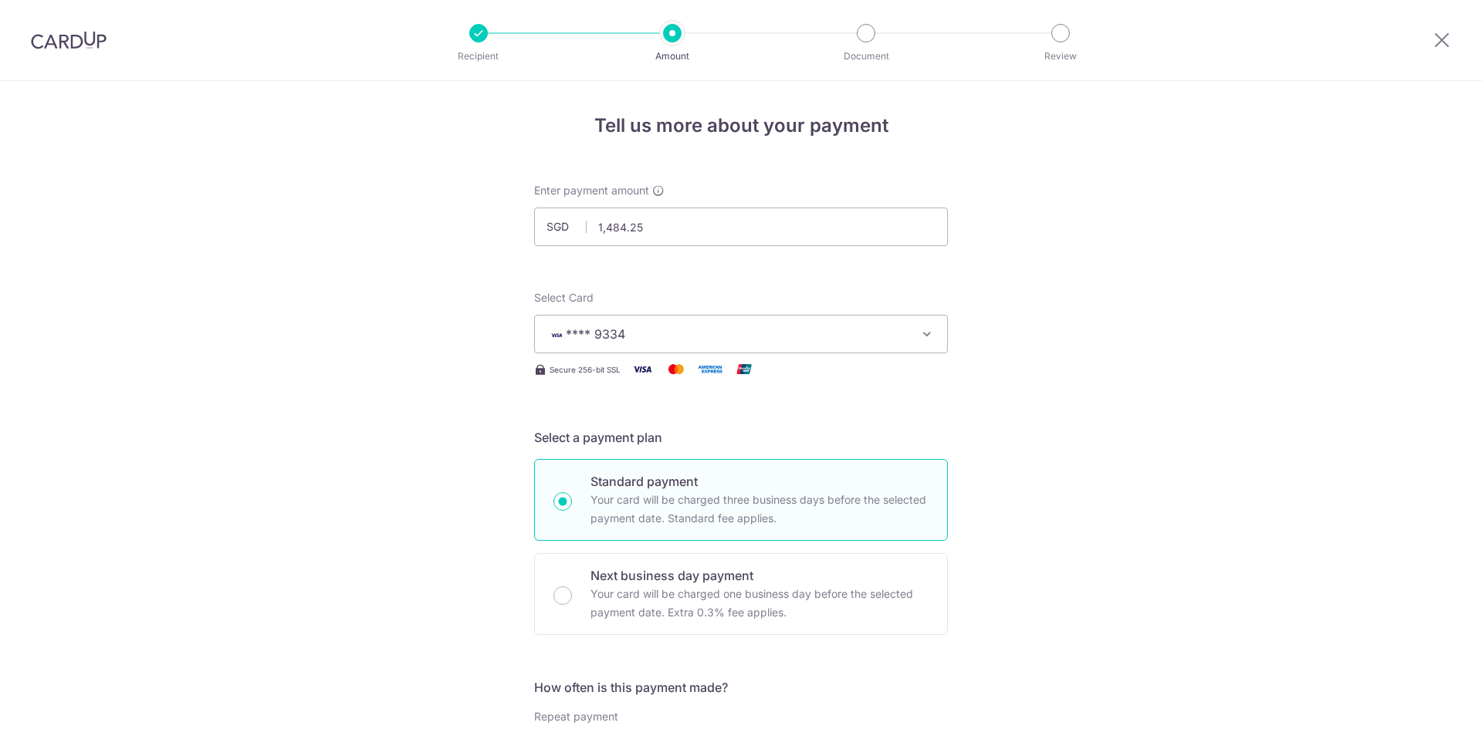
scroll to position [902, 0]
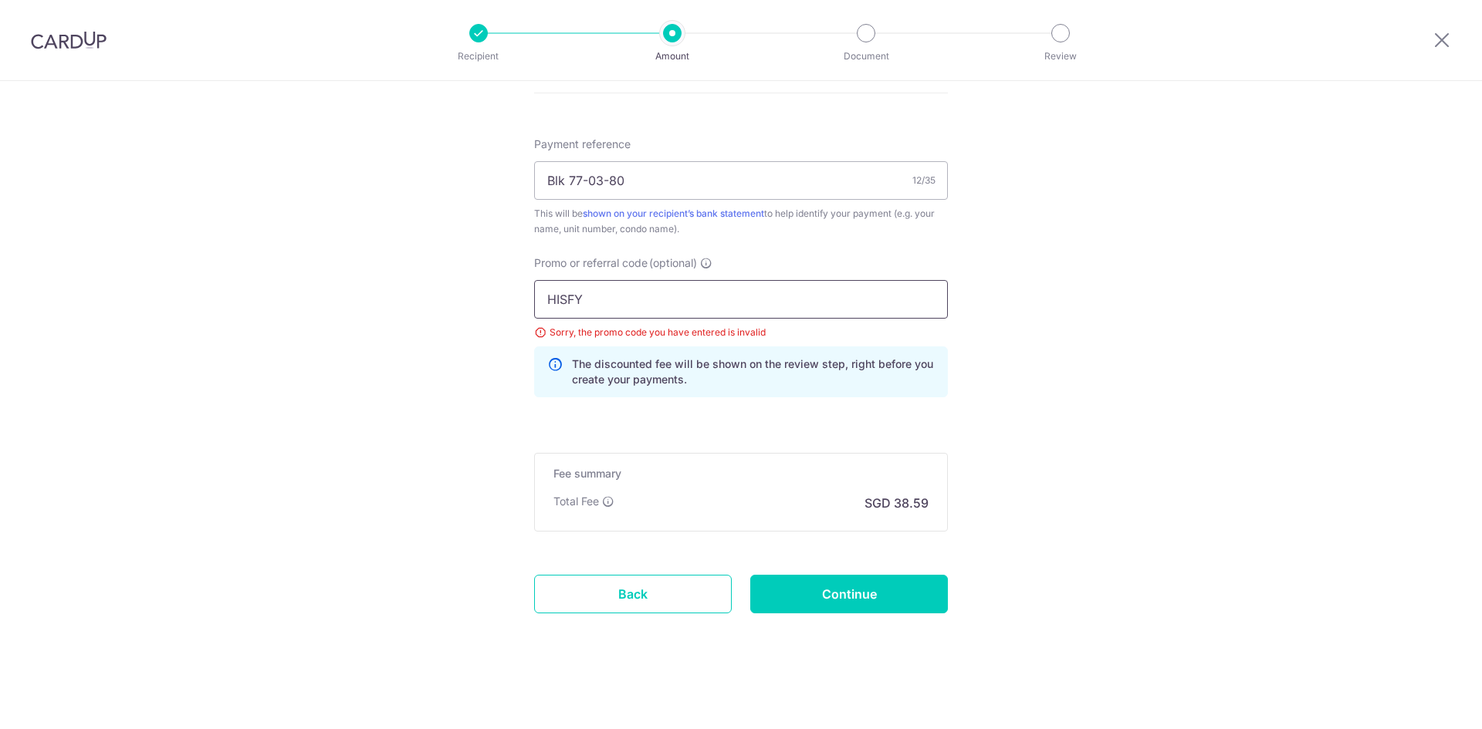
drag, startPoint x: 593, startPoint y: 289, endPoint x: 486, endPoint y: 295, distance: 106.7
type input "OFF225"
click at [825, 596] on input "Continue" at bounding box center [849, 594] width 198 height 39
type input "Update Schedule"
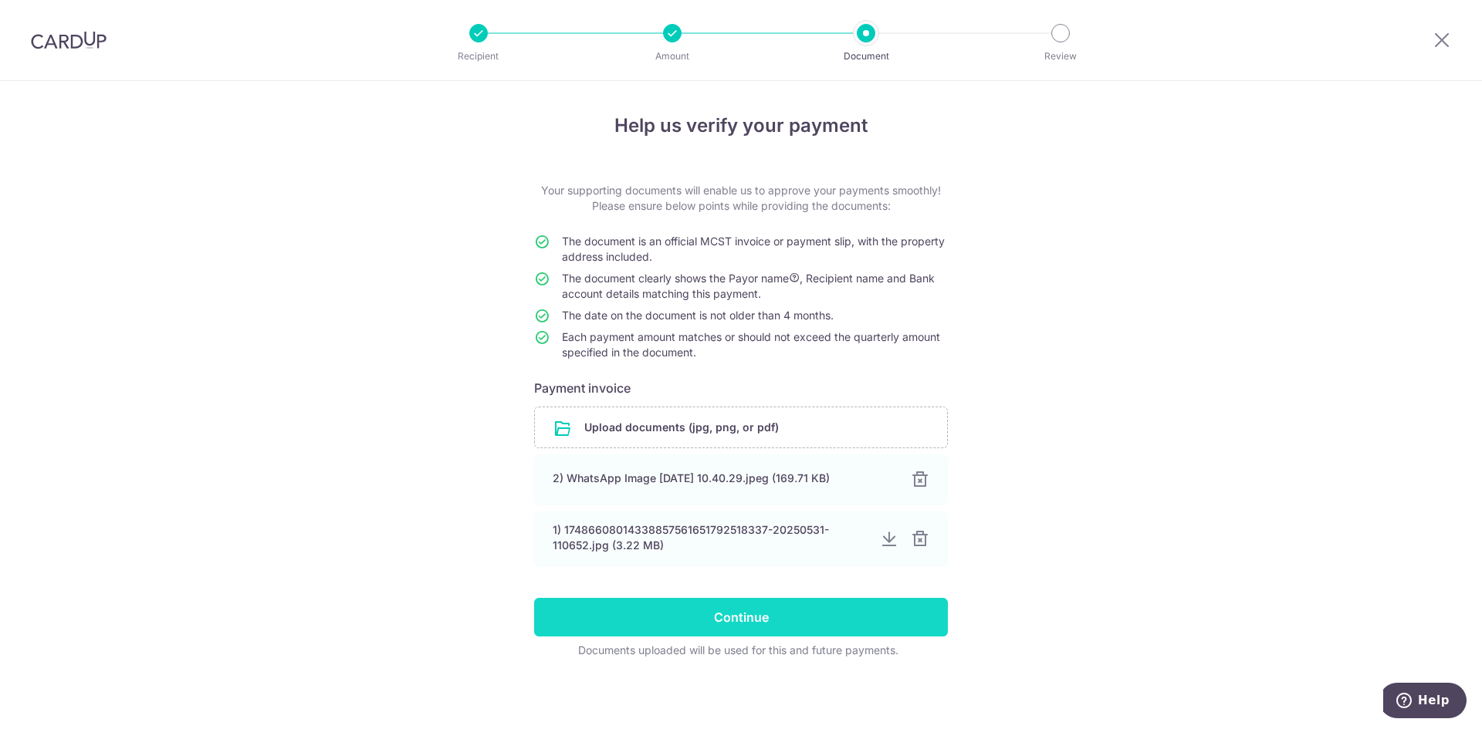
click at [756, 611] on input "Continue" at bounding box center [741, 617] width 414 height 39
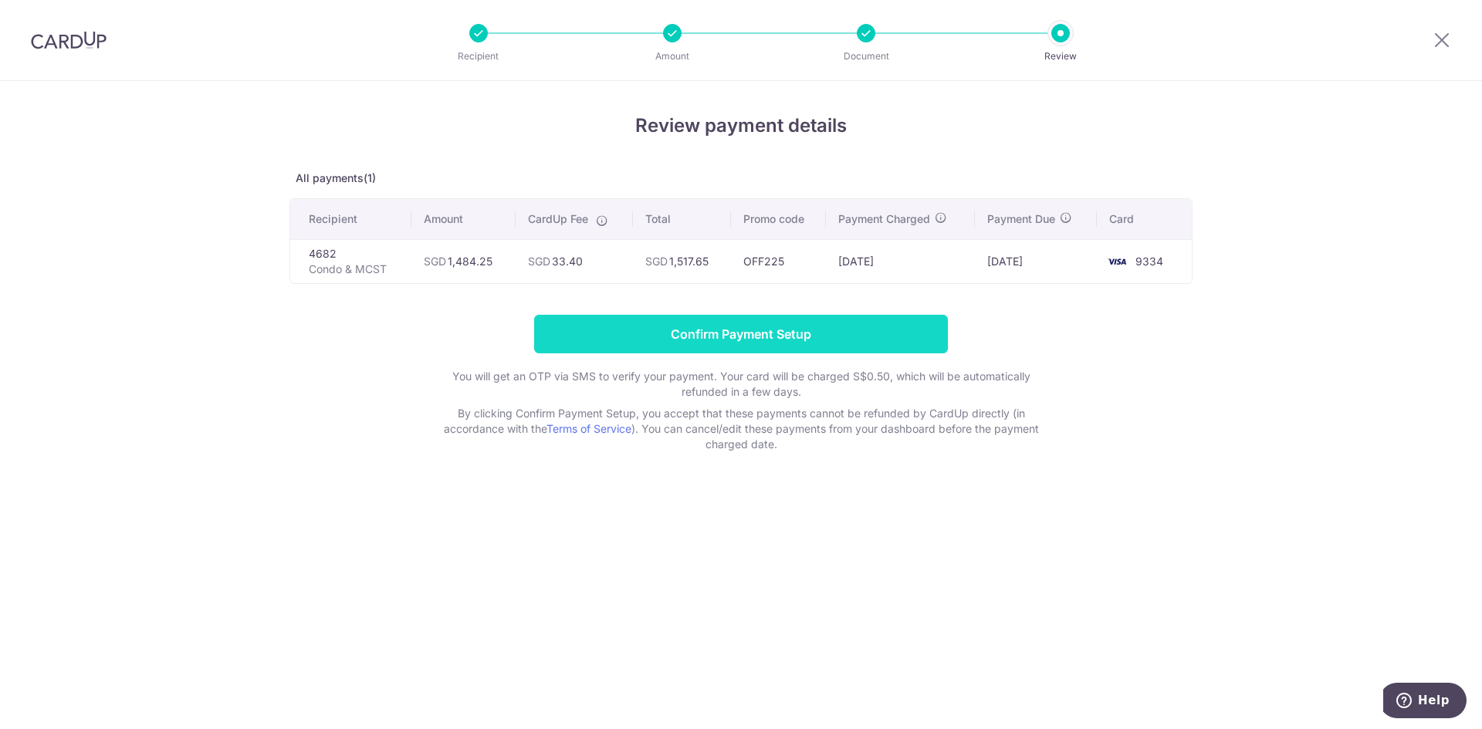
click at [770, 337] on input "Confirm Payment Setup" at bounding box center [741, 334] width 414 height 39
